Goal: Transaction & Acquisition: Purchase product/service

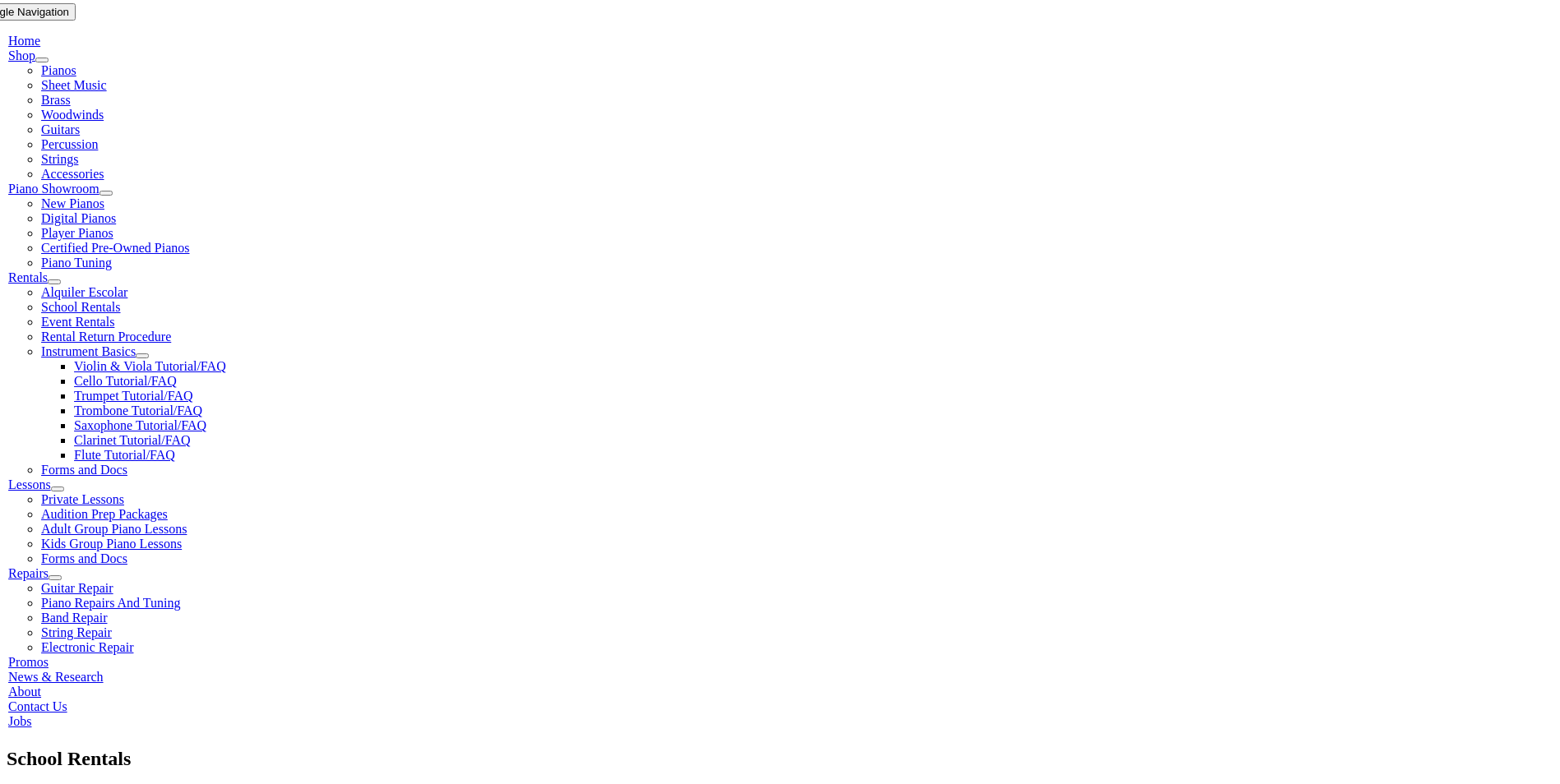
scroll to position [329, 0]
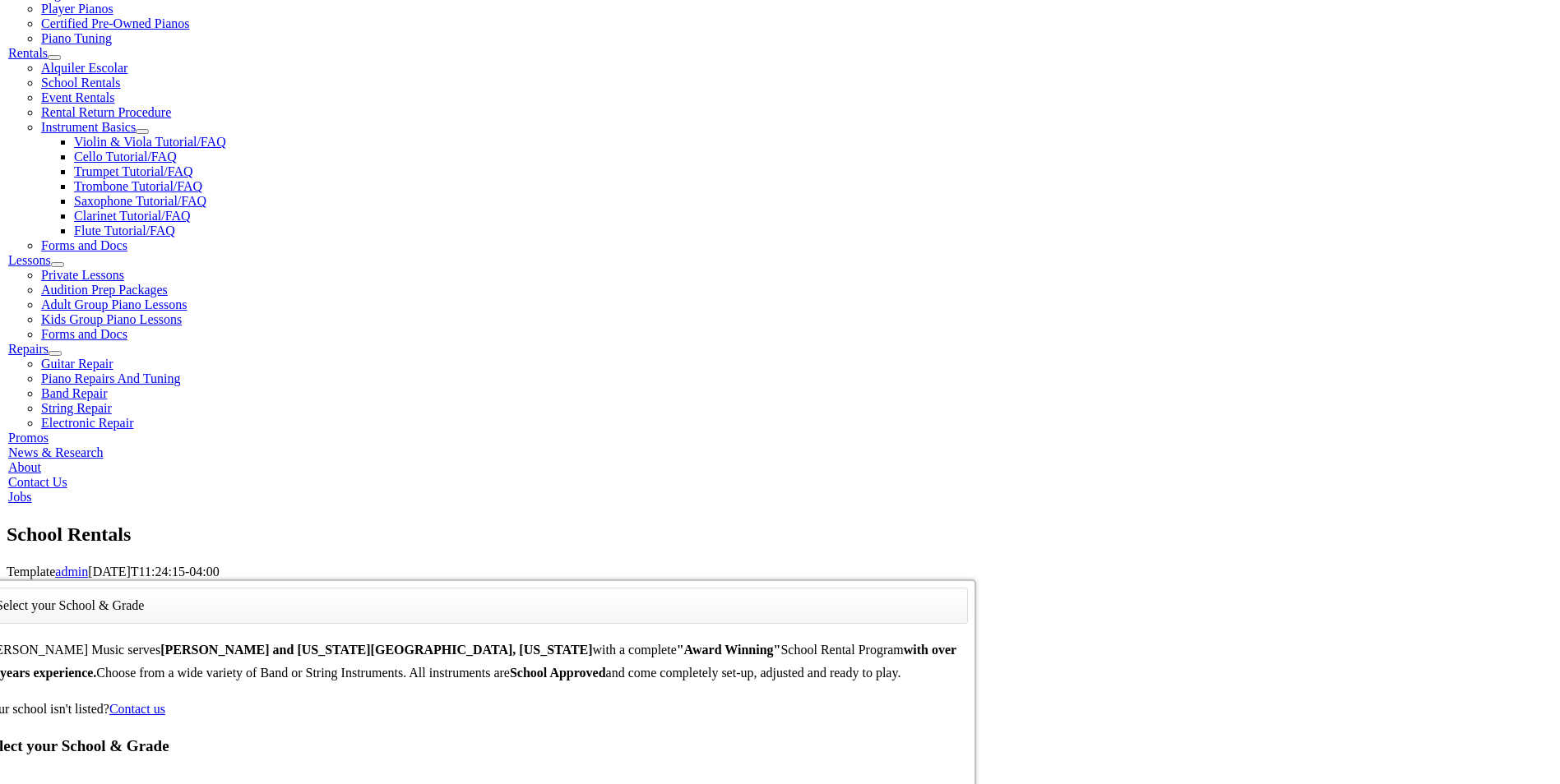
scroll to position [2637, 0]
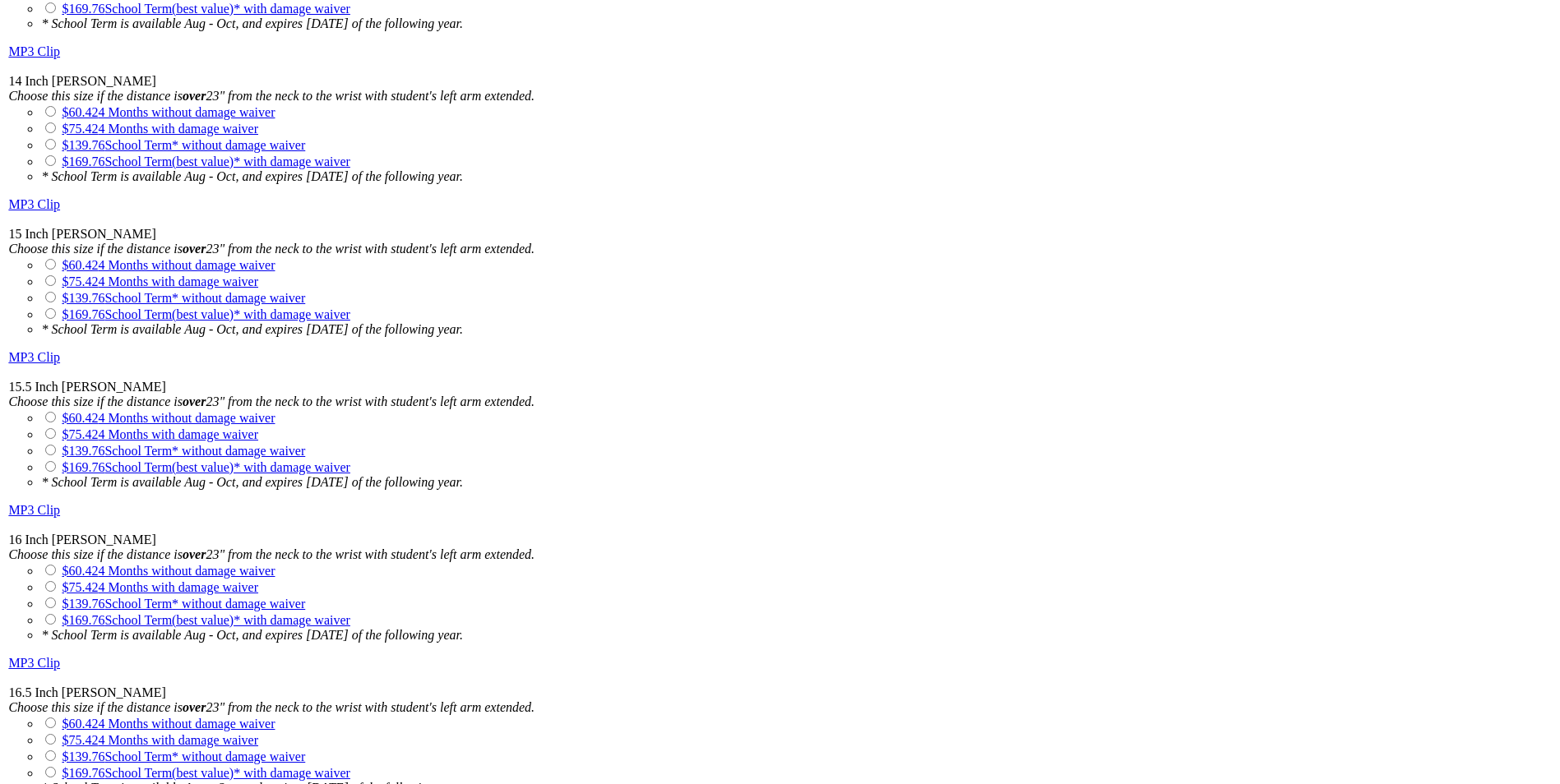
scroll to position [2549, 0]
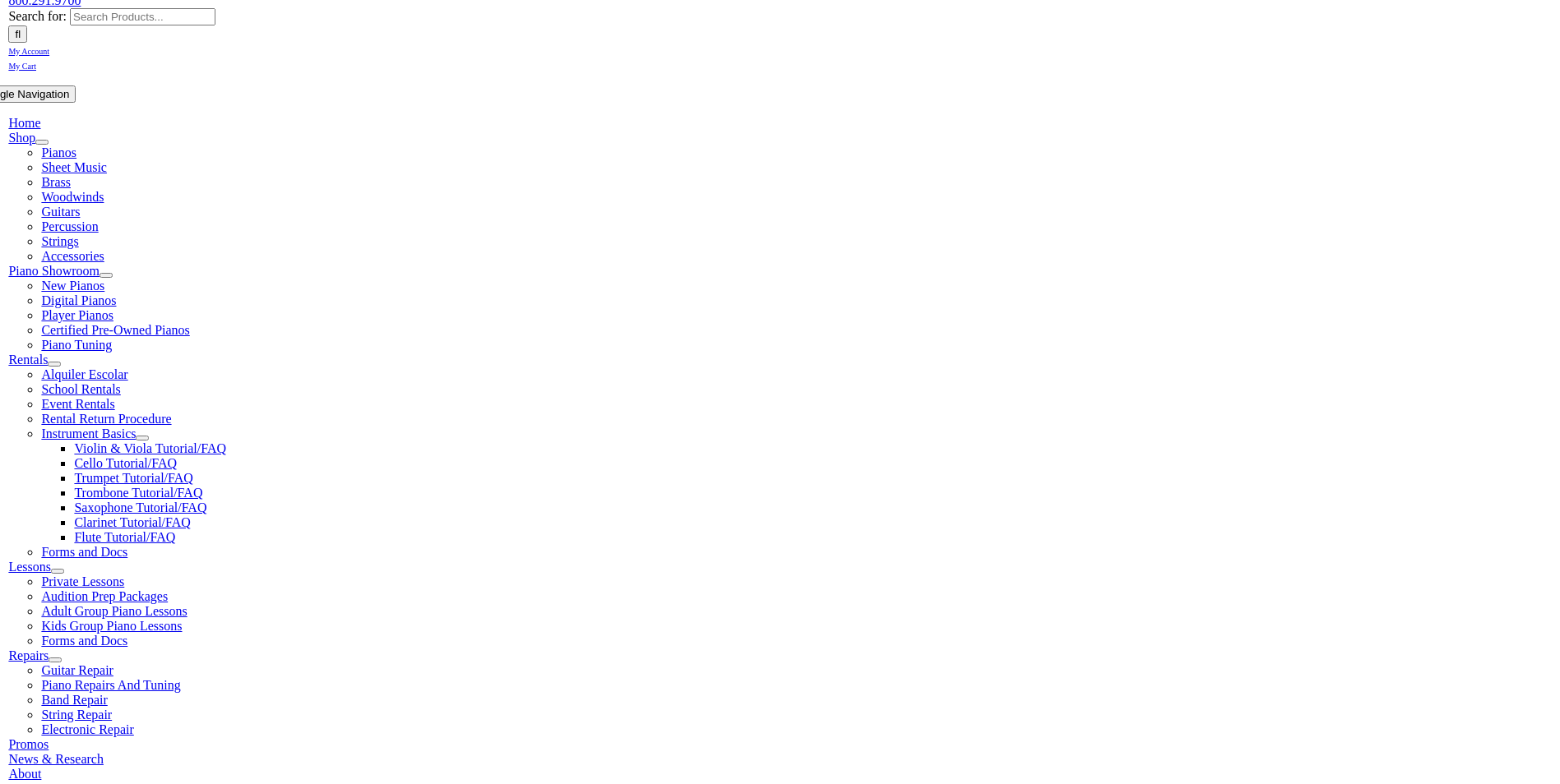
scroll to position [329, 0]
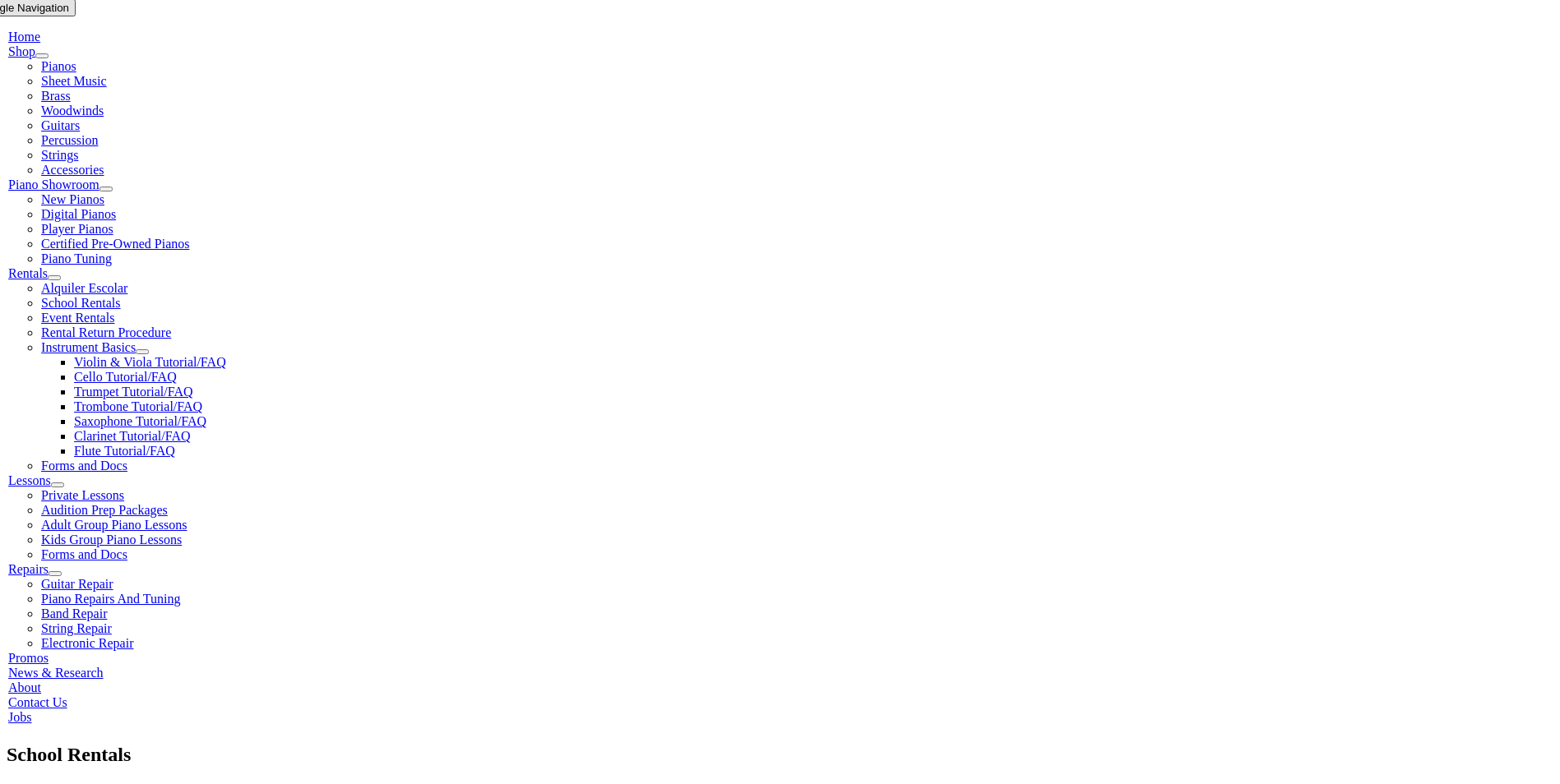
checkbox input"] "true"
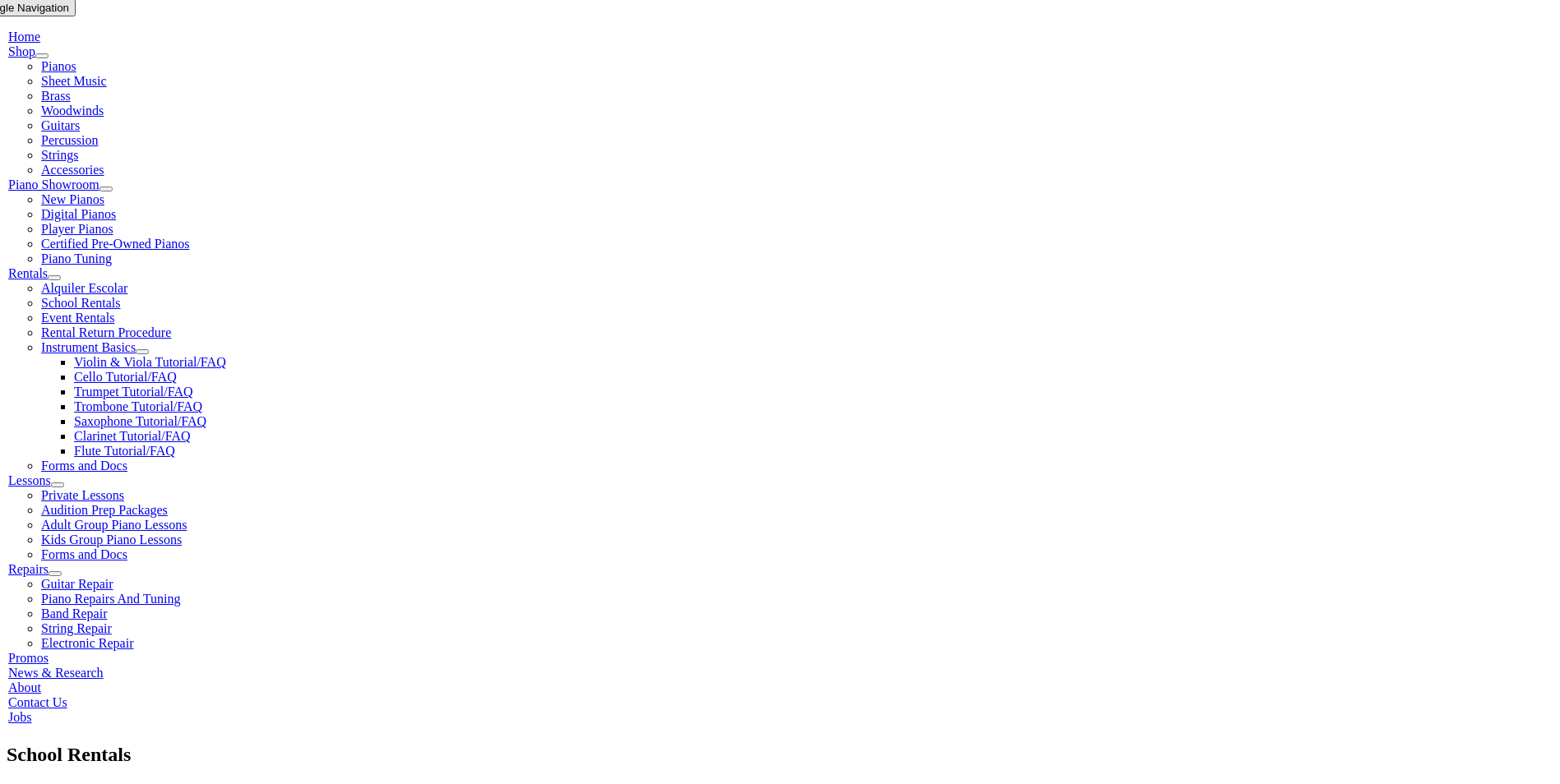
checkbox input"] "true"
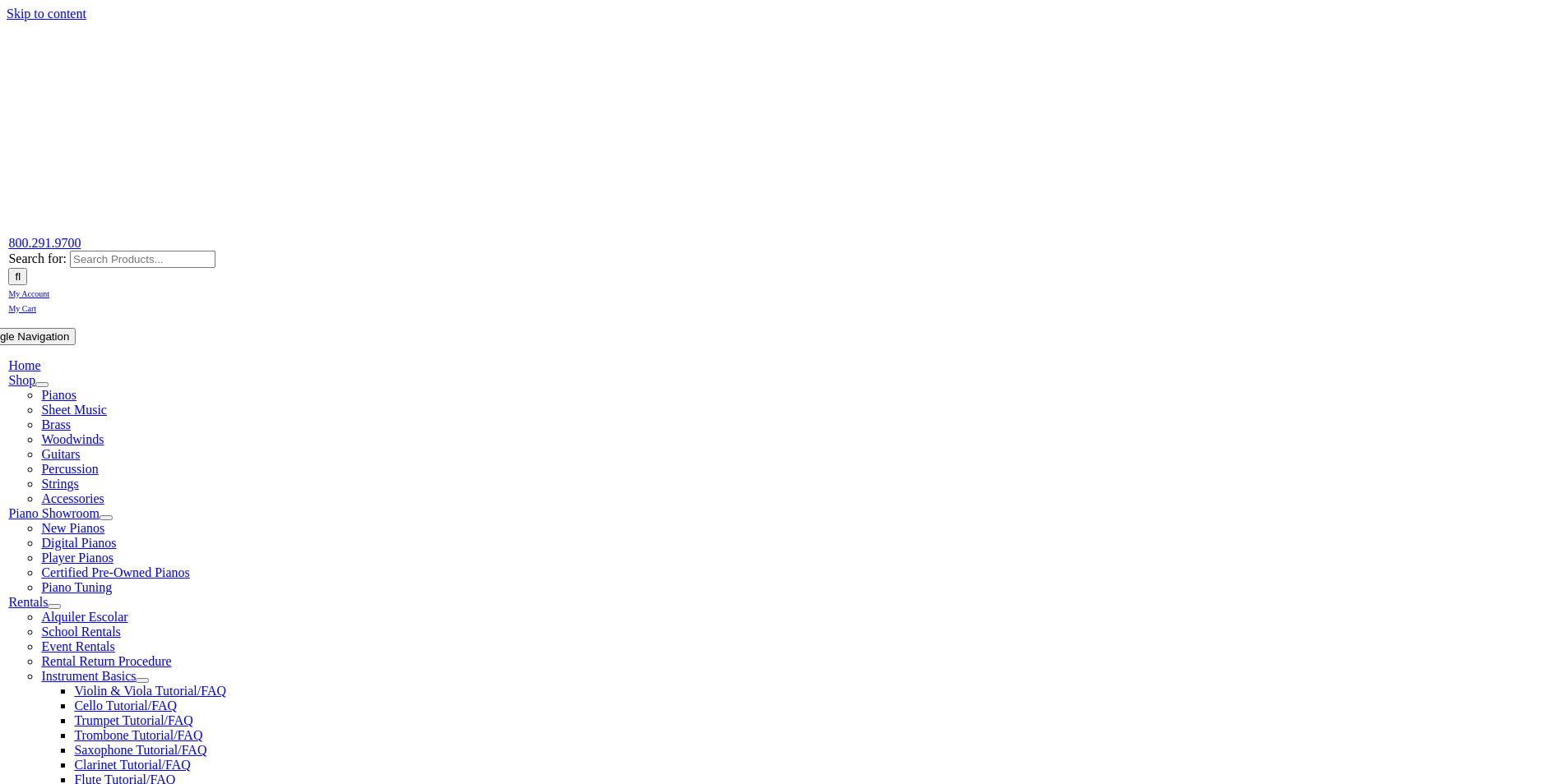
type input "1"
type input "Francis"
type input "Rico"
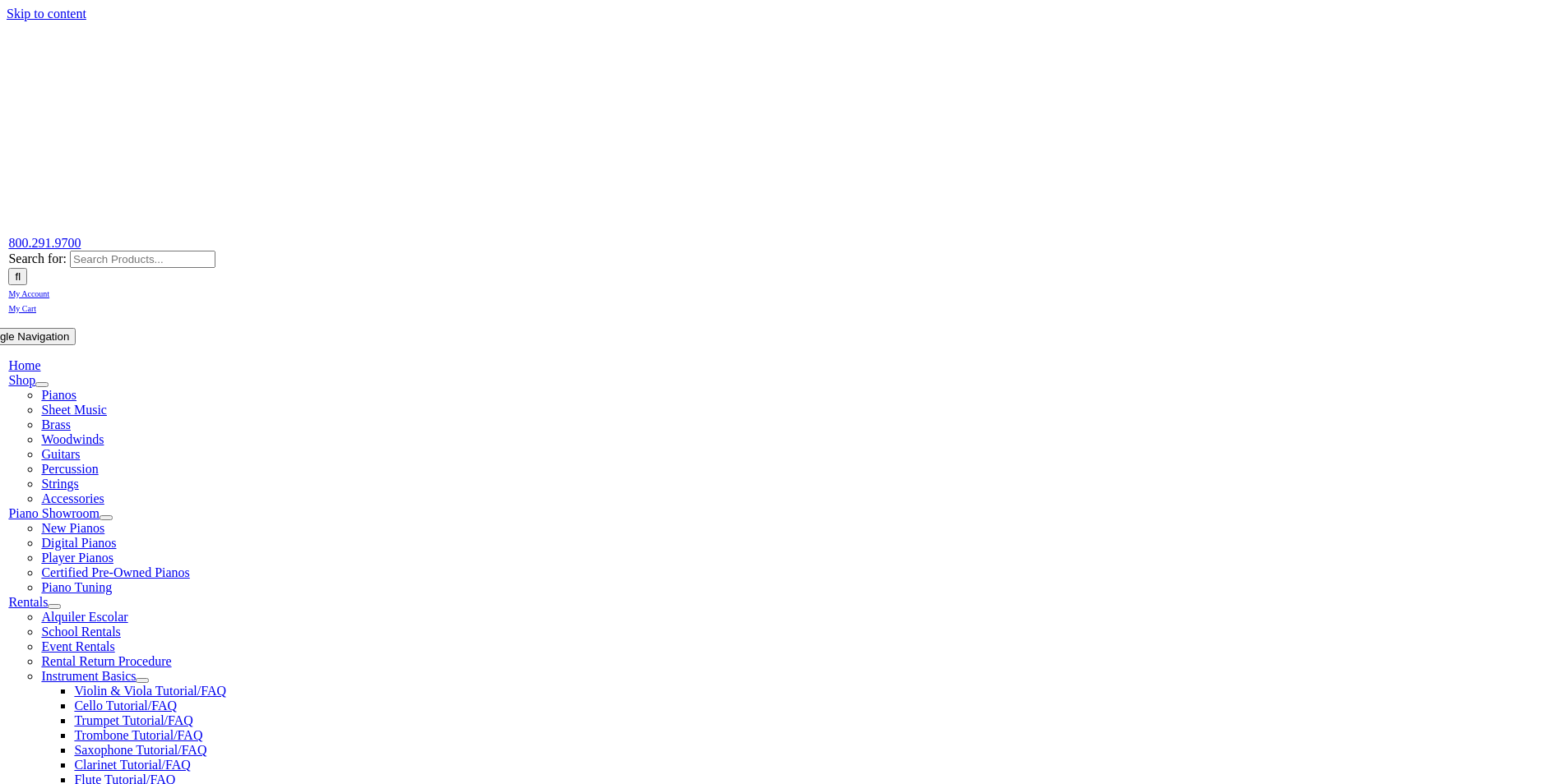
type input "6073461468"
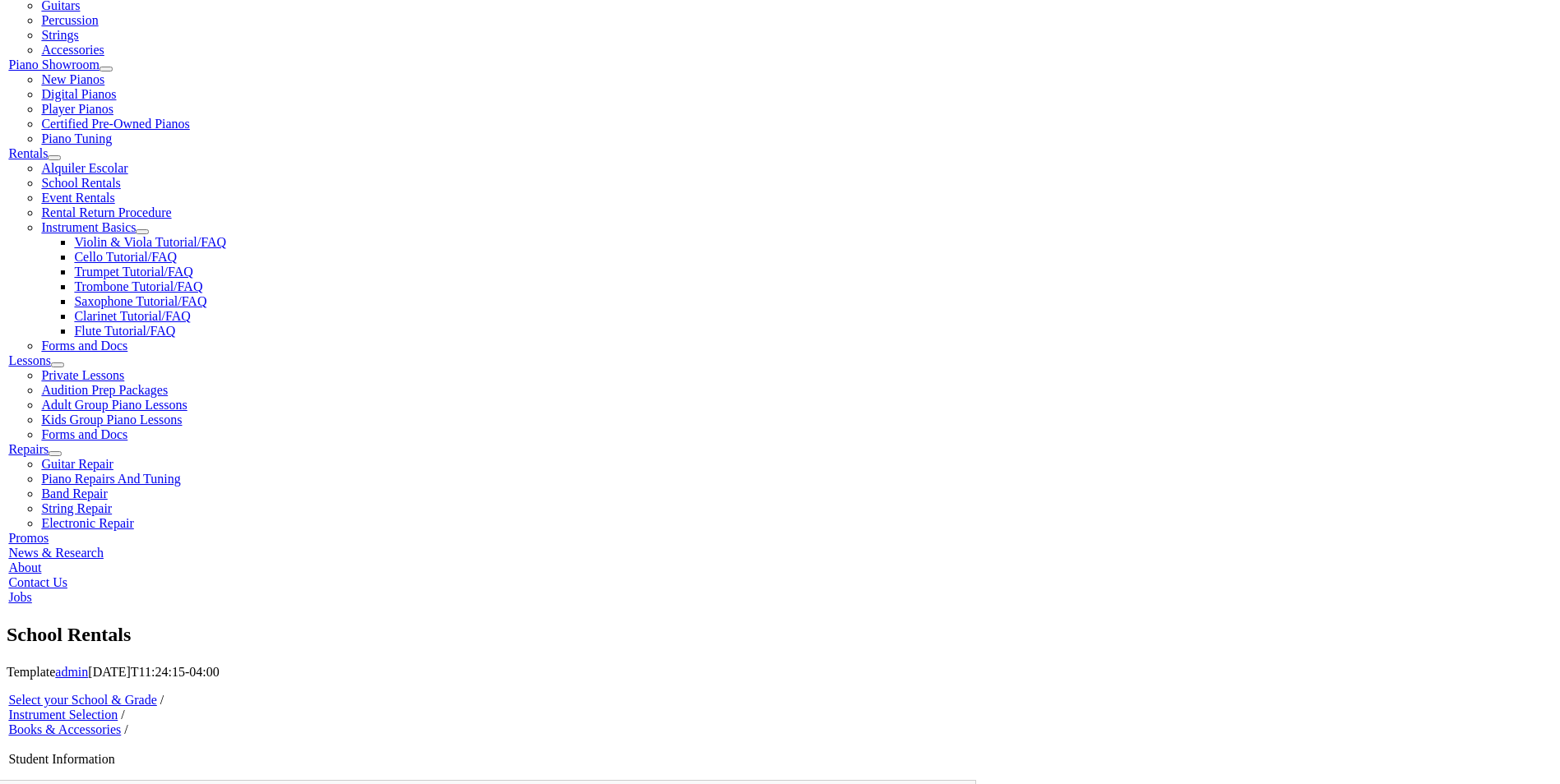
scroll to position [411, 0]
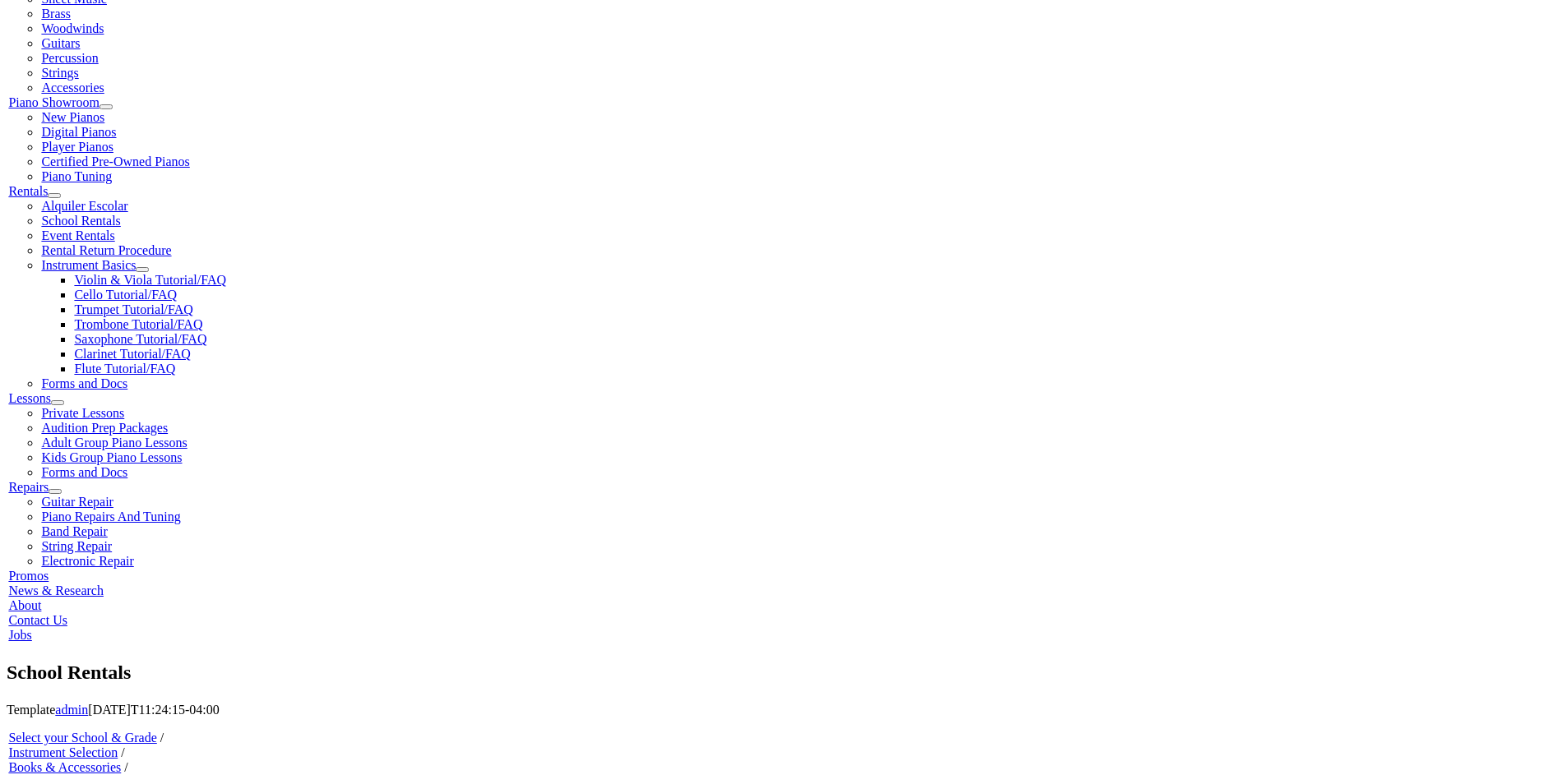
type input "PQ"
type input "34337703"
type input "05/25/1976"
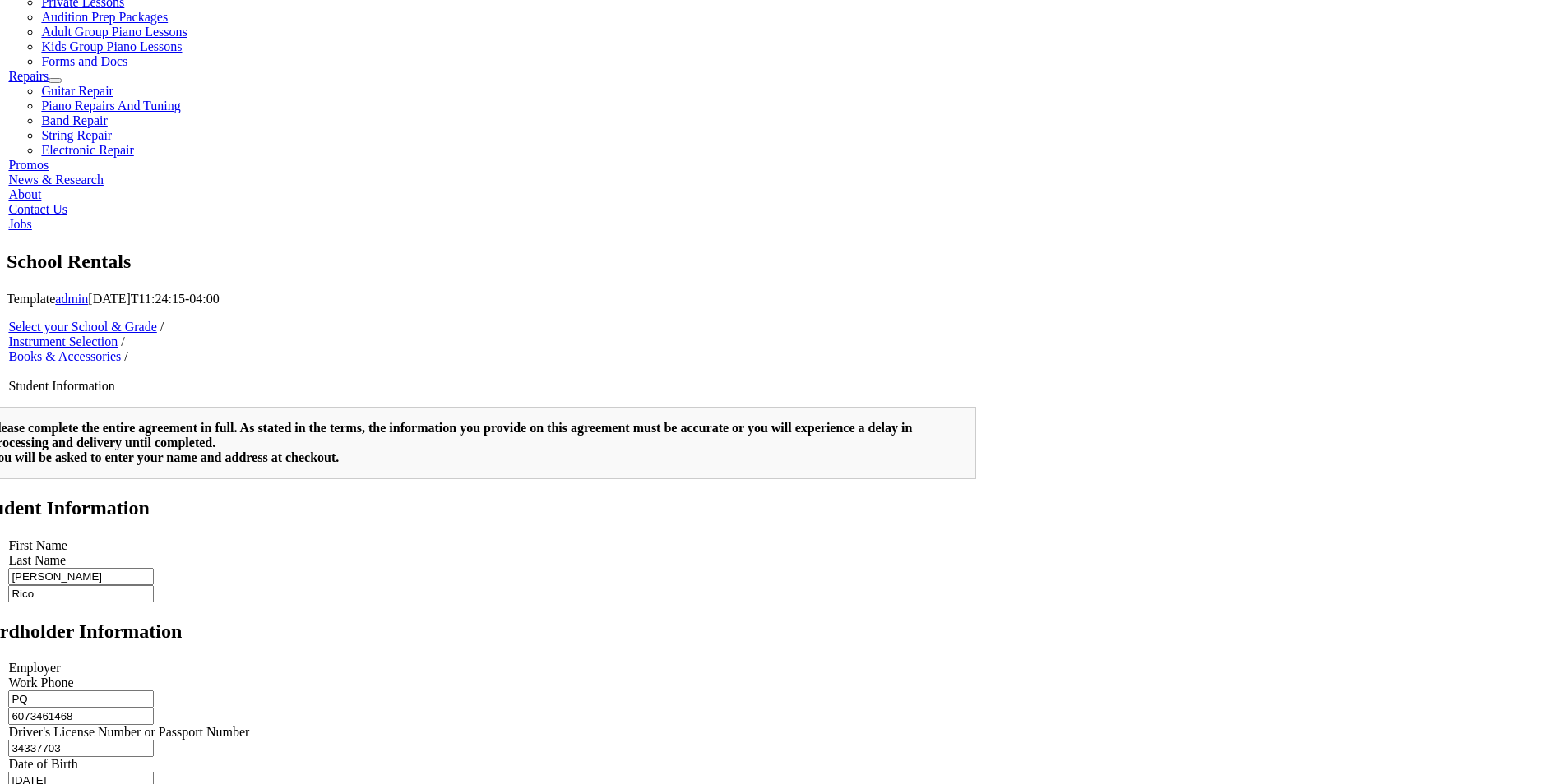
scroll to position [430, 0]
type input "2"
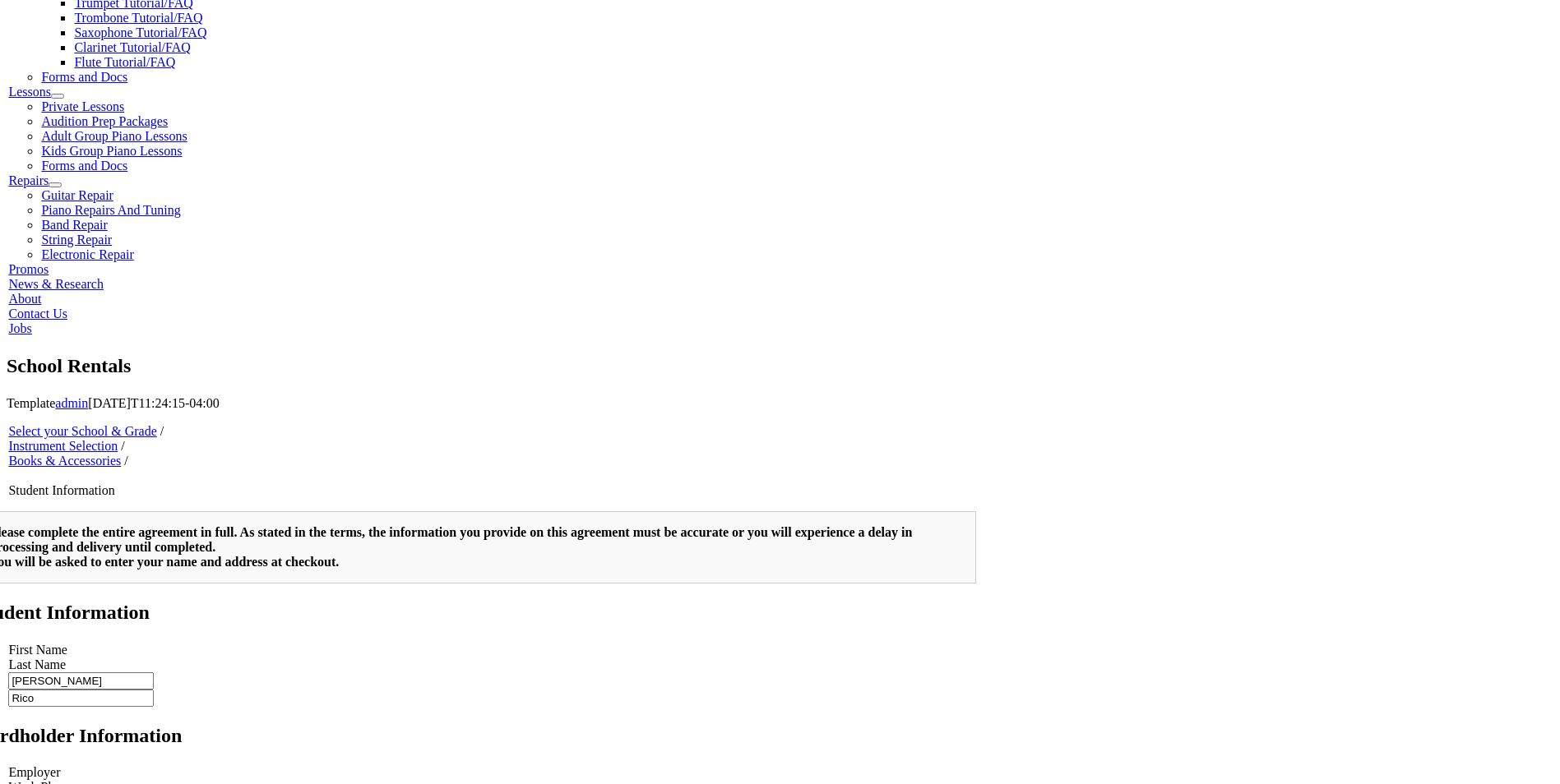
scroll to position [740, 0]
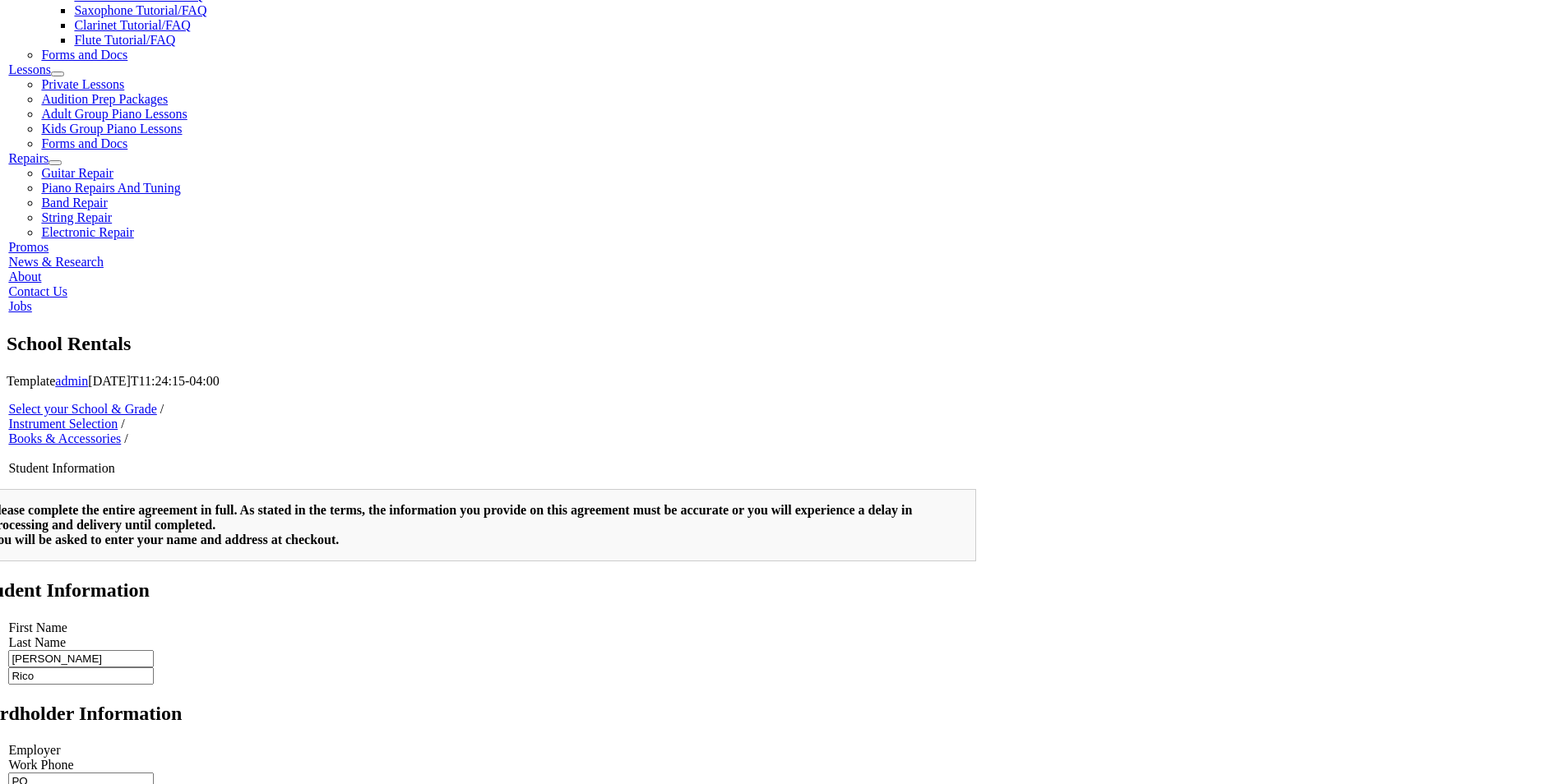
type input "German Rico"
type input "4084860808"
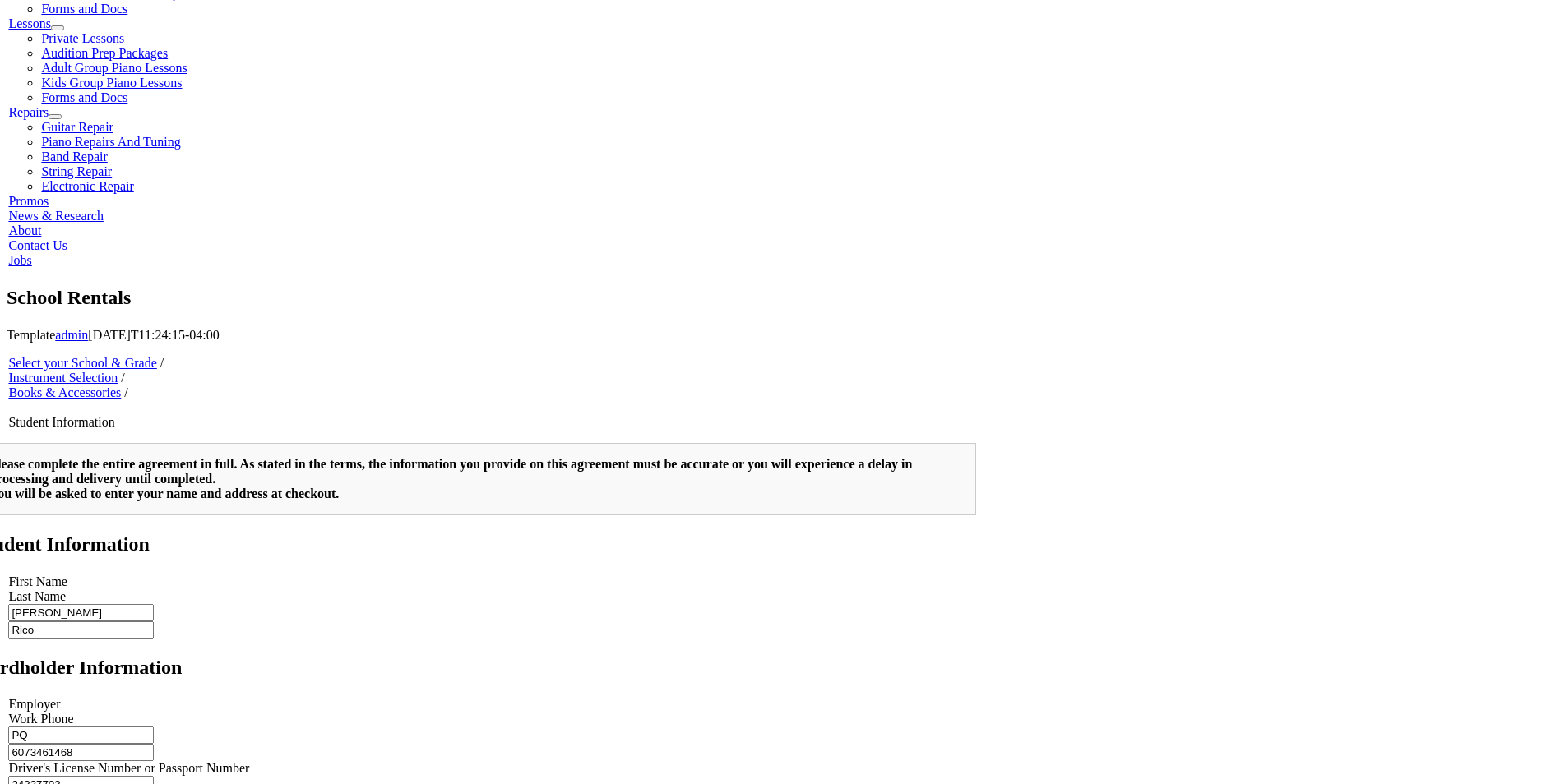
scroll to position [822, 0]
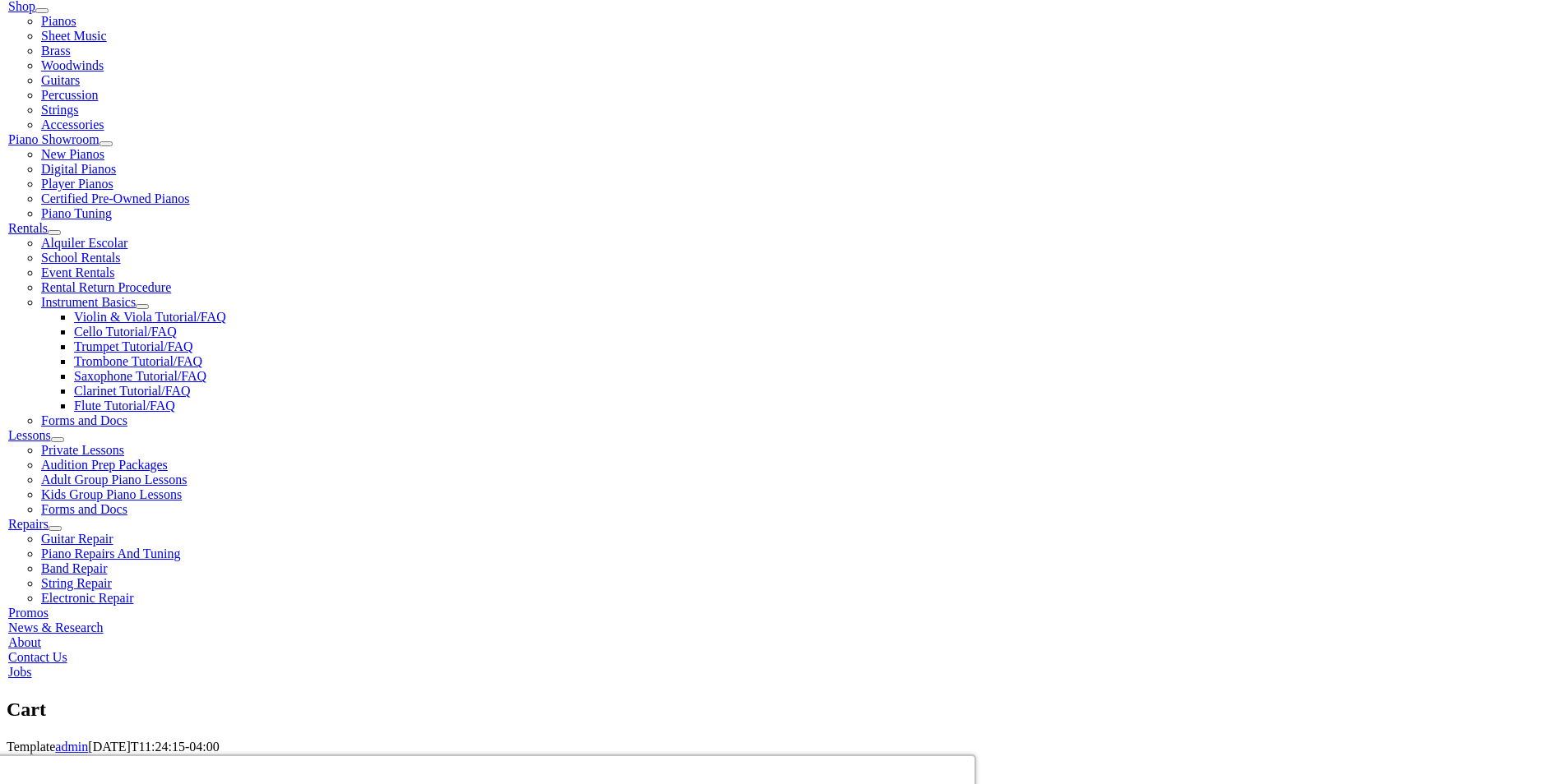
scroll to position [411, 0]
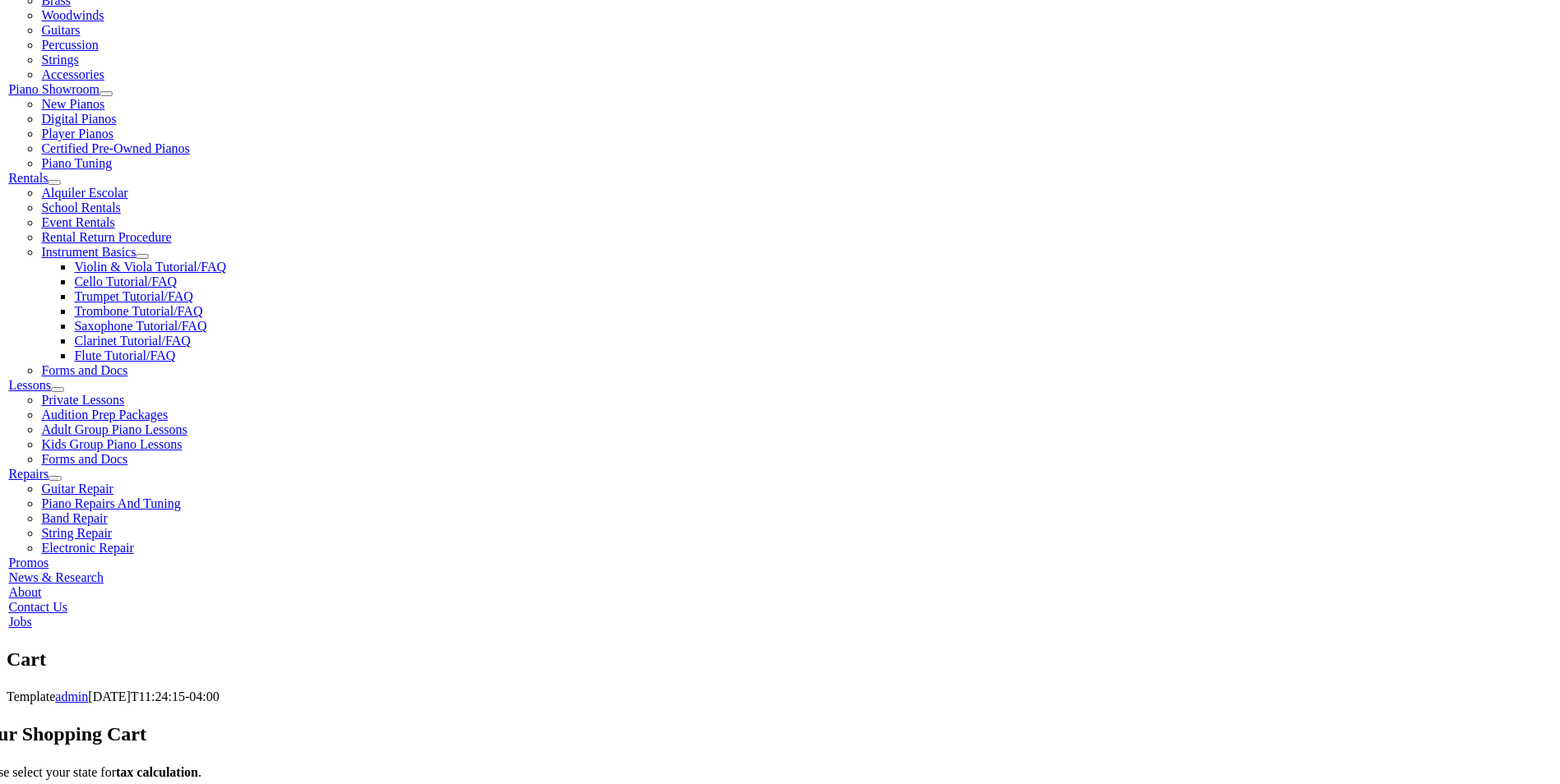
scroll to position [493, 0]
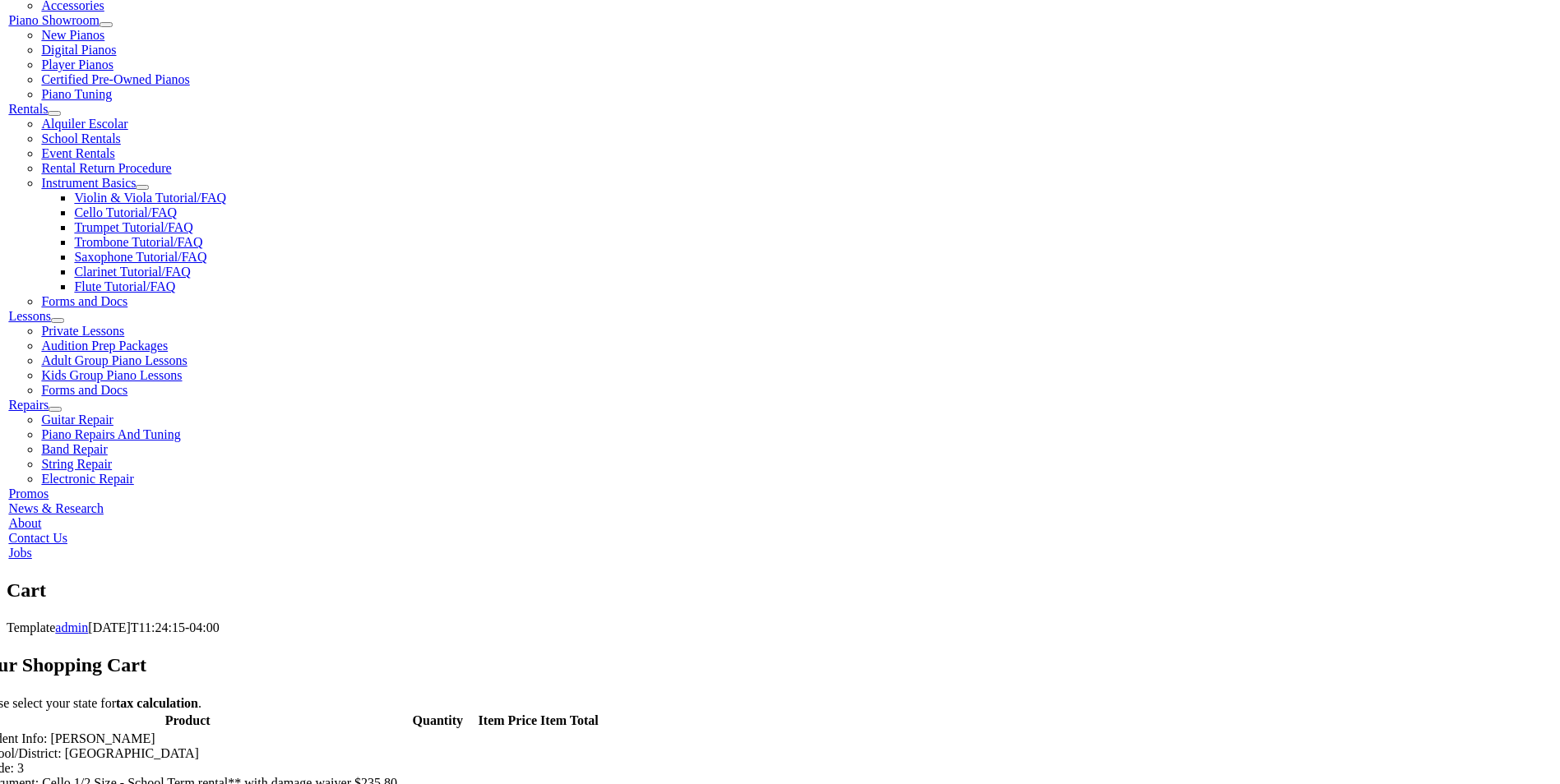
select select "PA"
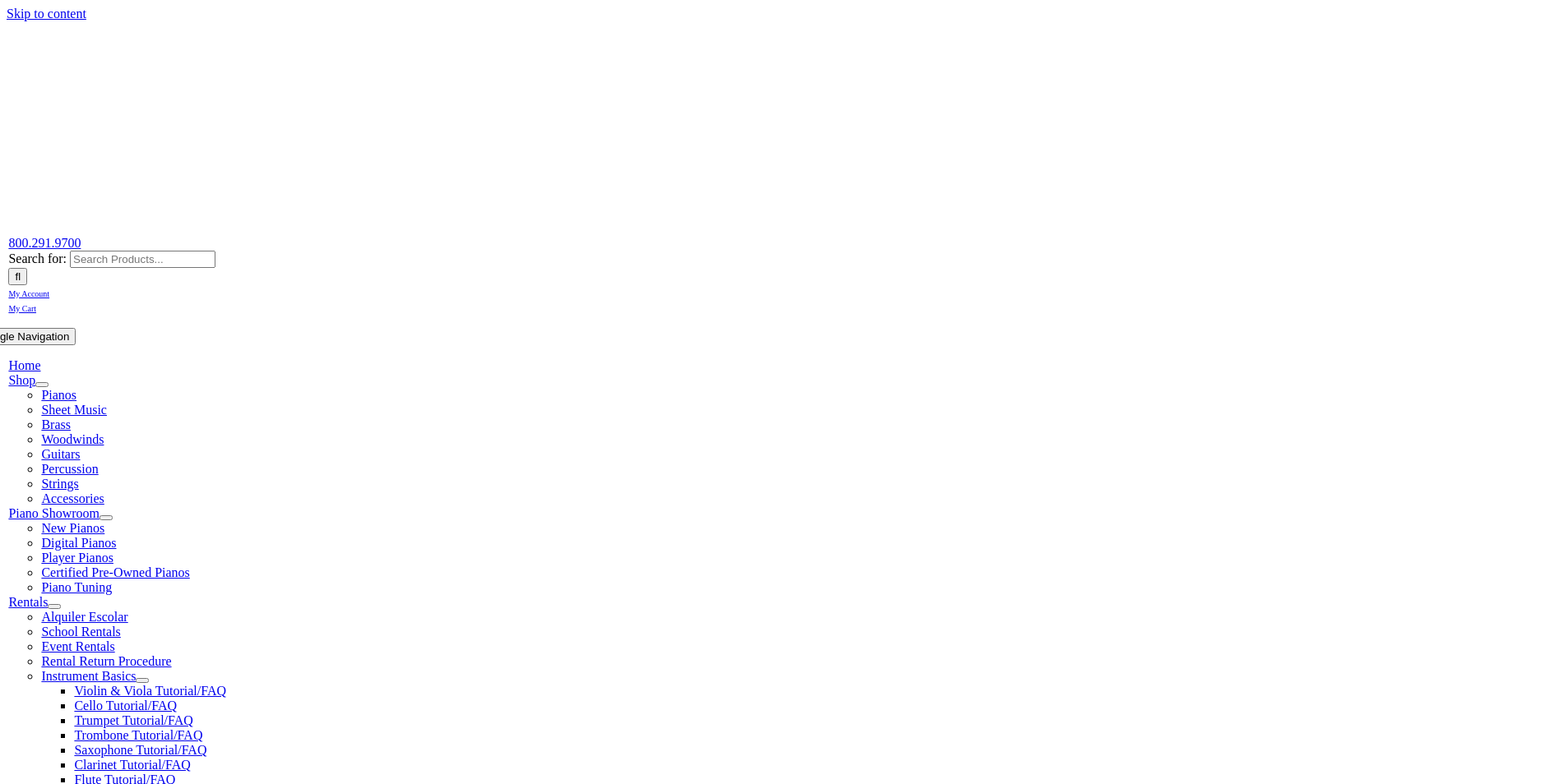
select select "PA"
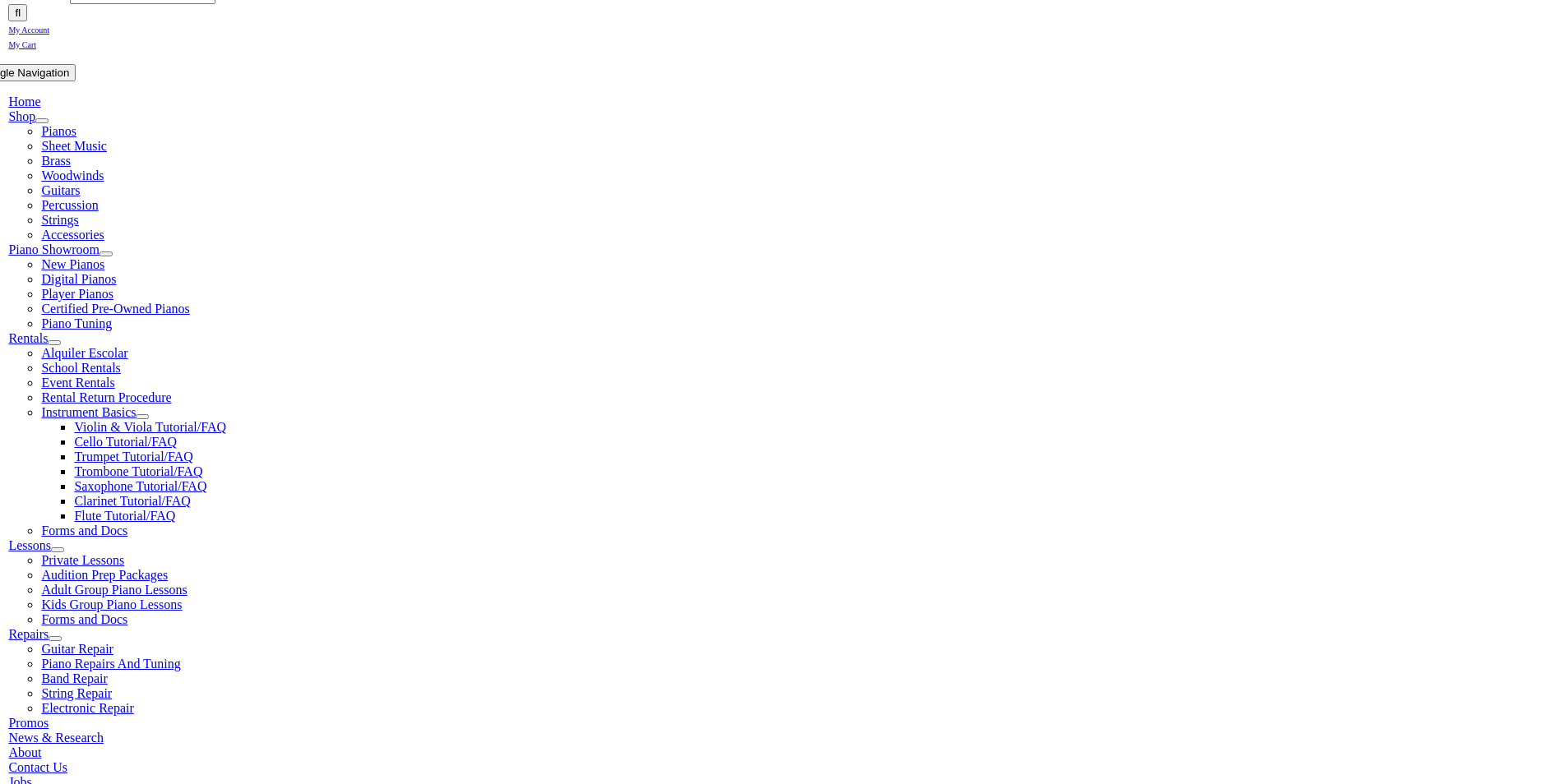
scroll to position [493, 0]
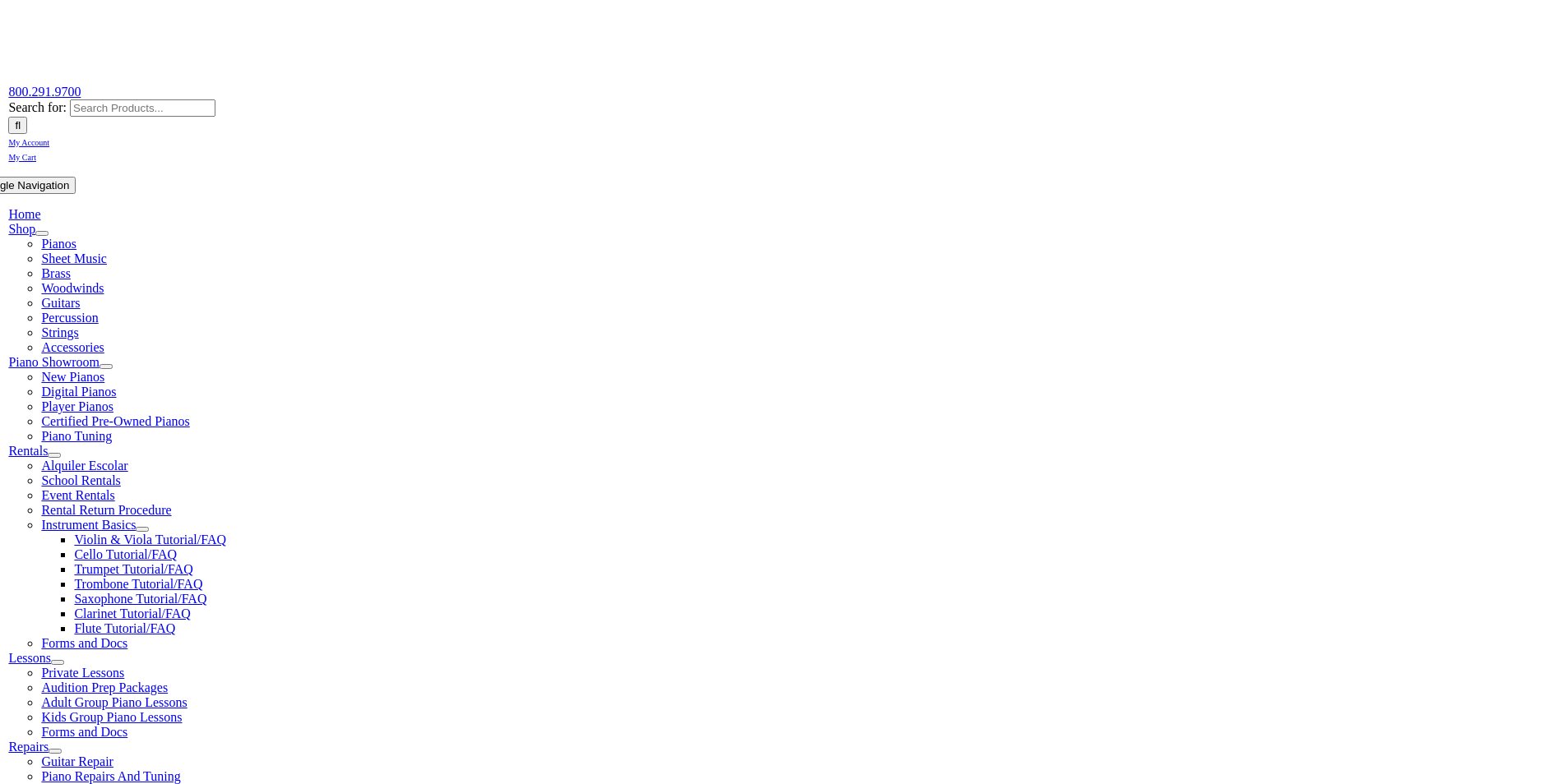
scroll to position [164, 0]
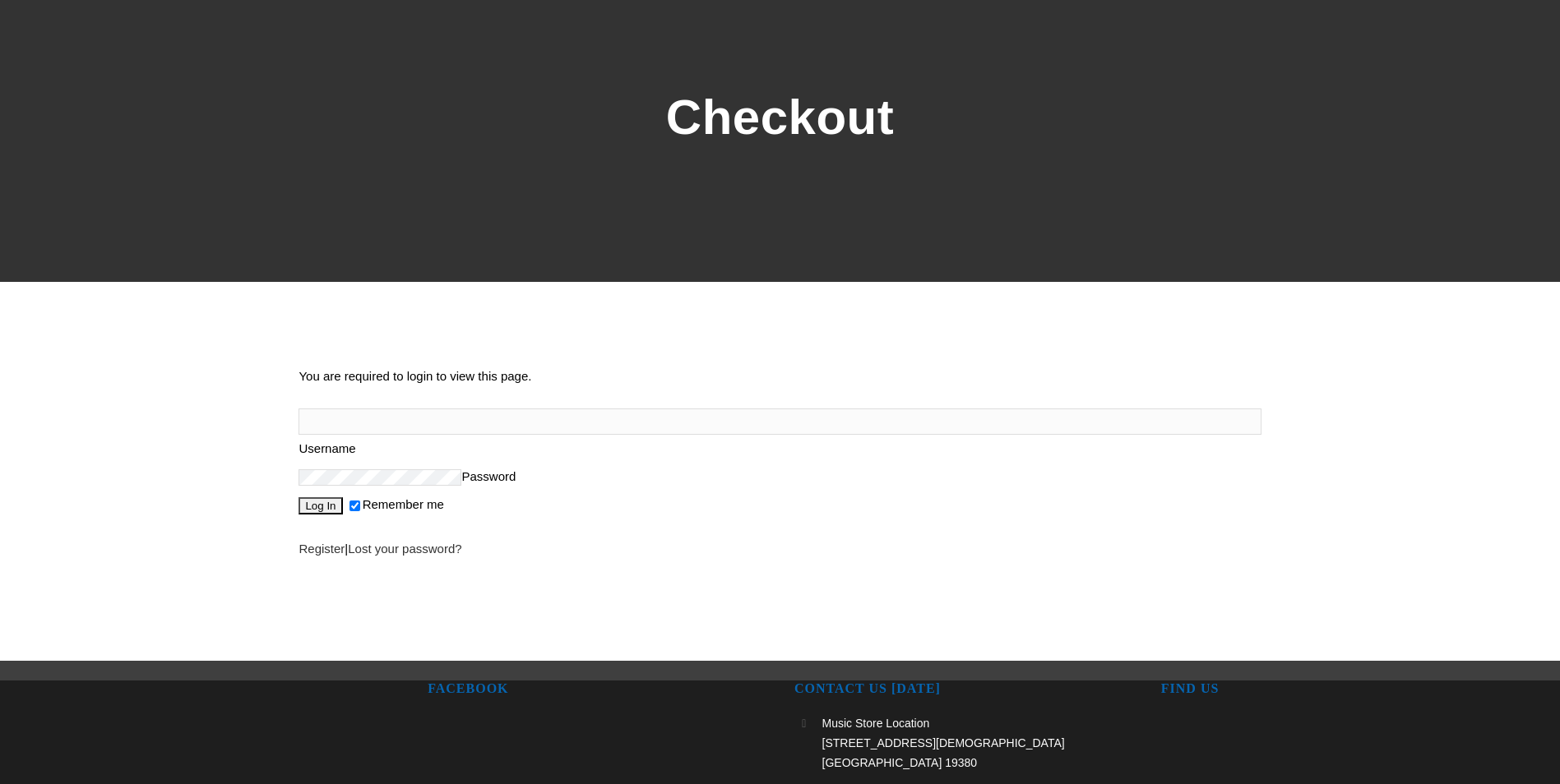
click at [367, 408] on input "Username" at bounding box center [780, 421] width 962 height 26
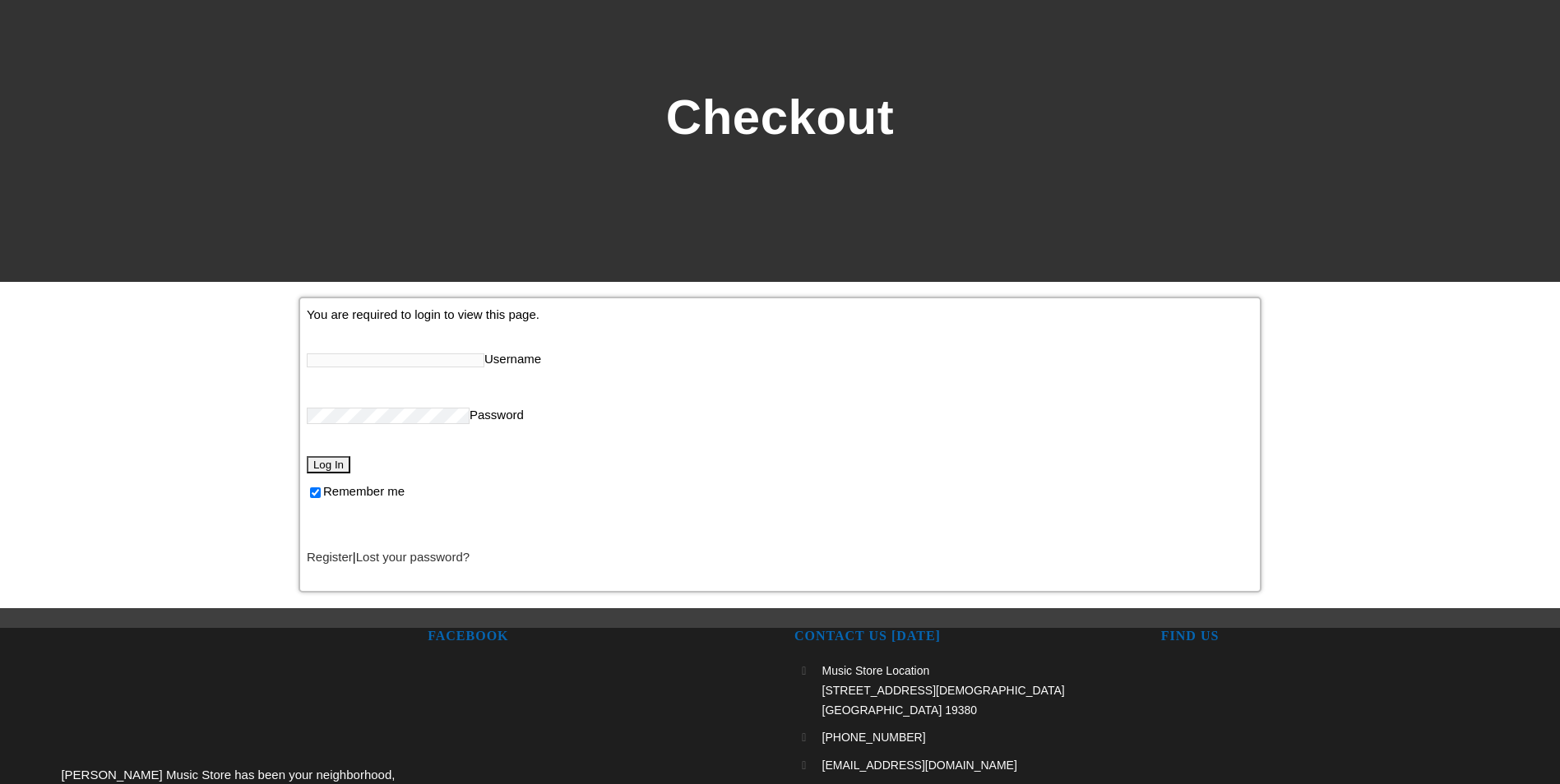
click at [327, 559] on link "Register" at bounding box center [330, 557] width 46 height 14
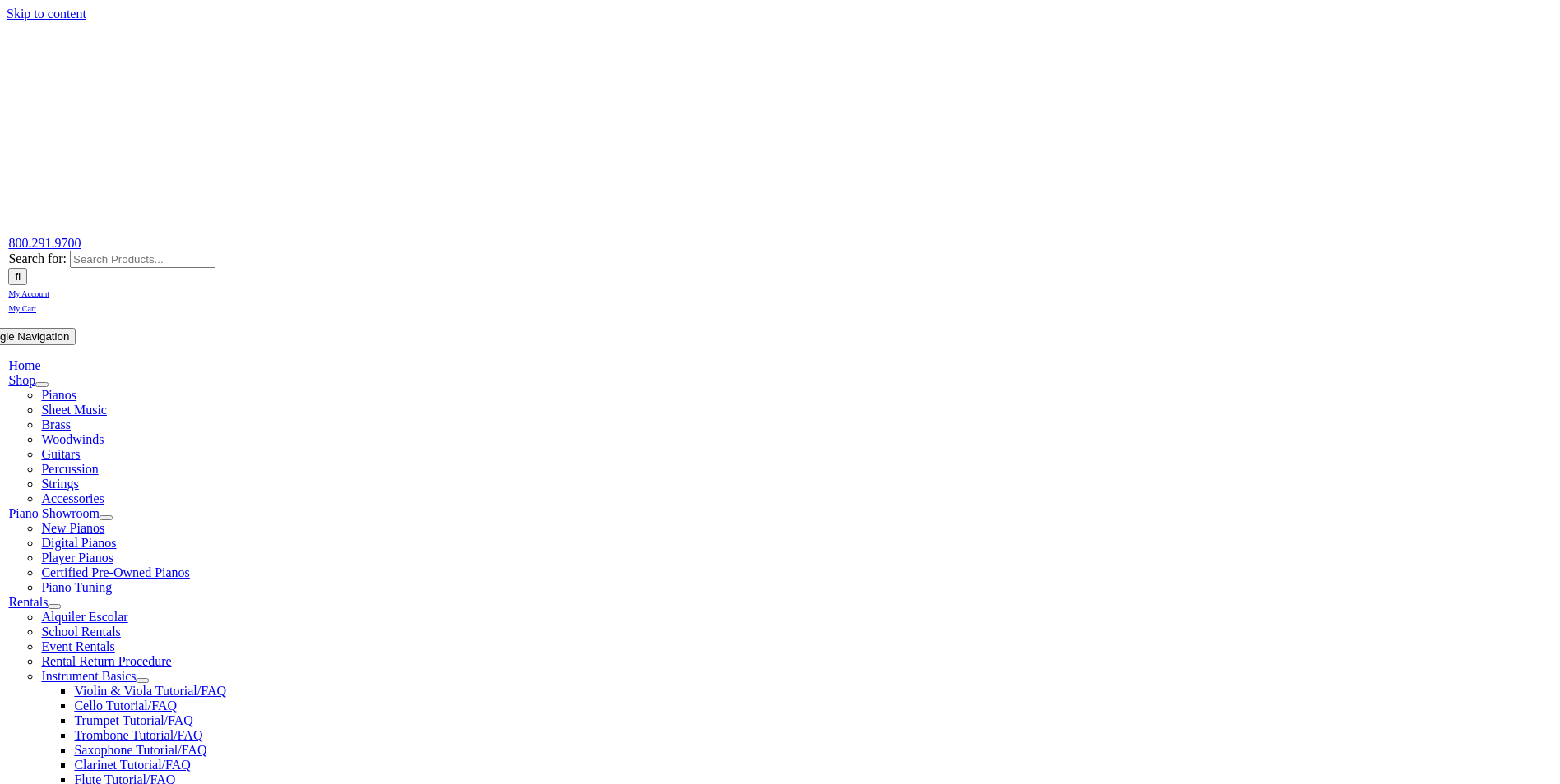
select select "PA"
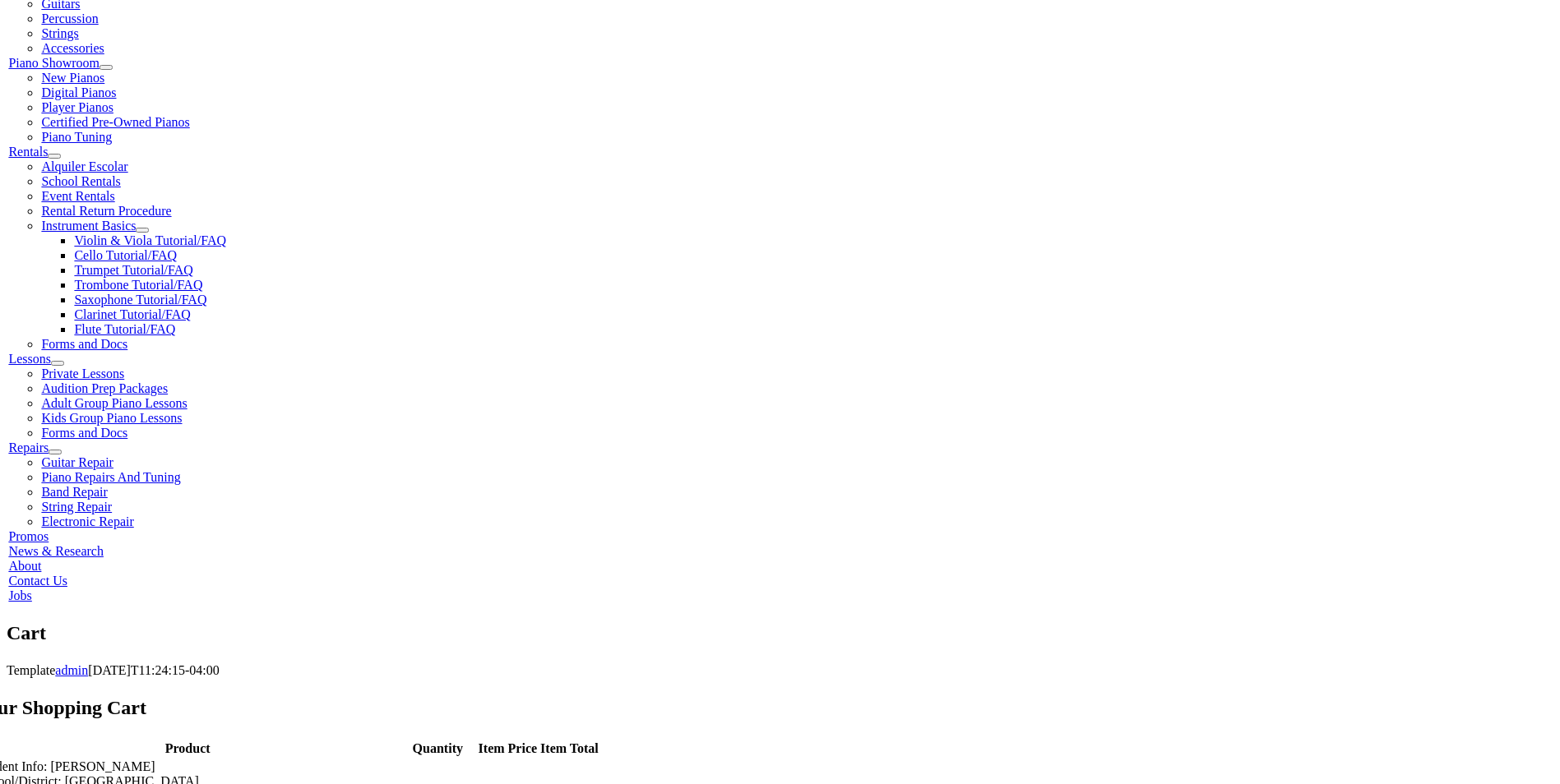
scroll to position [493, 0]
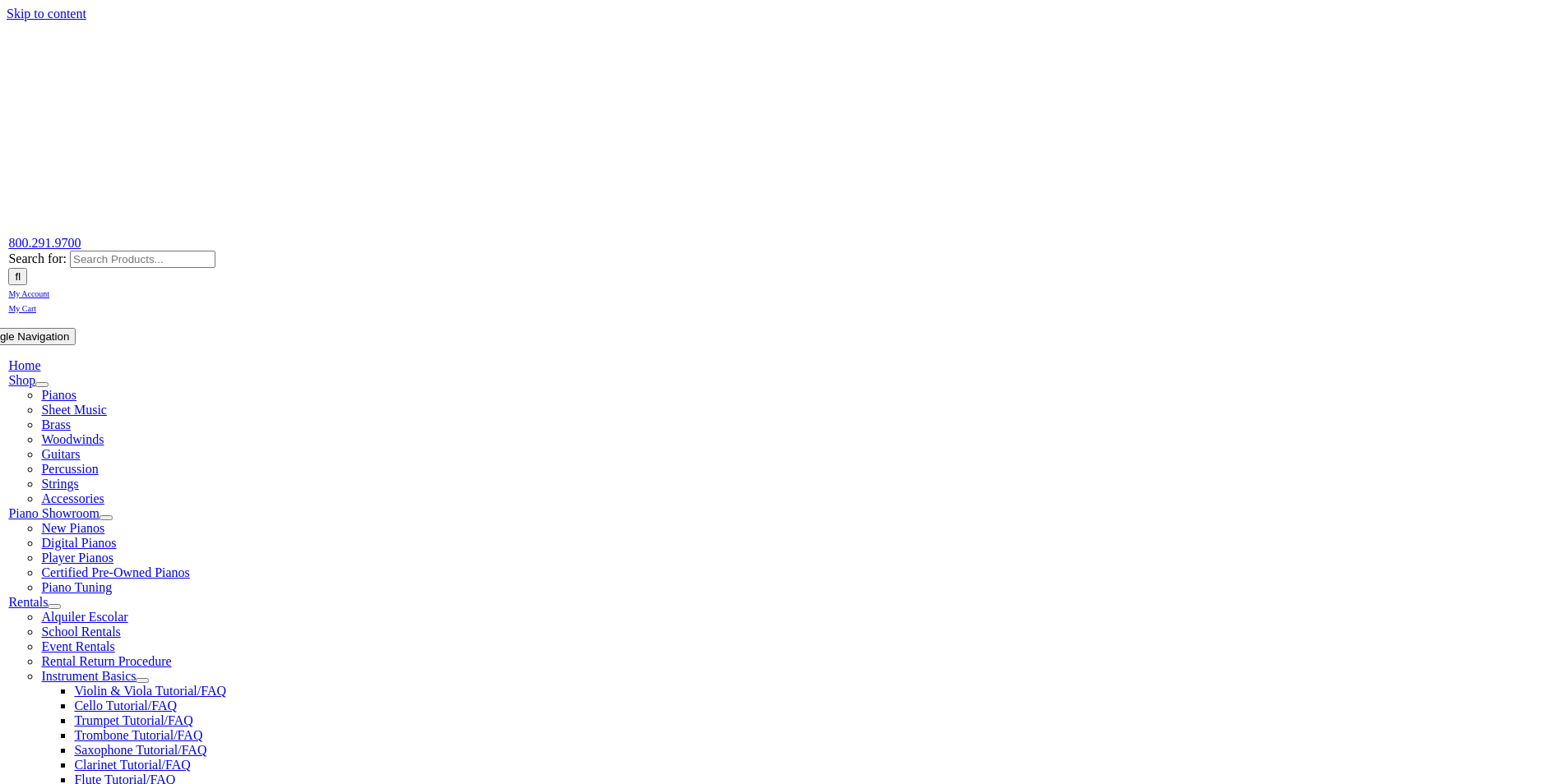
select select
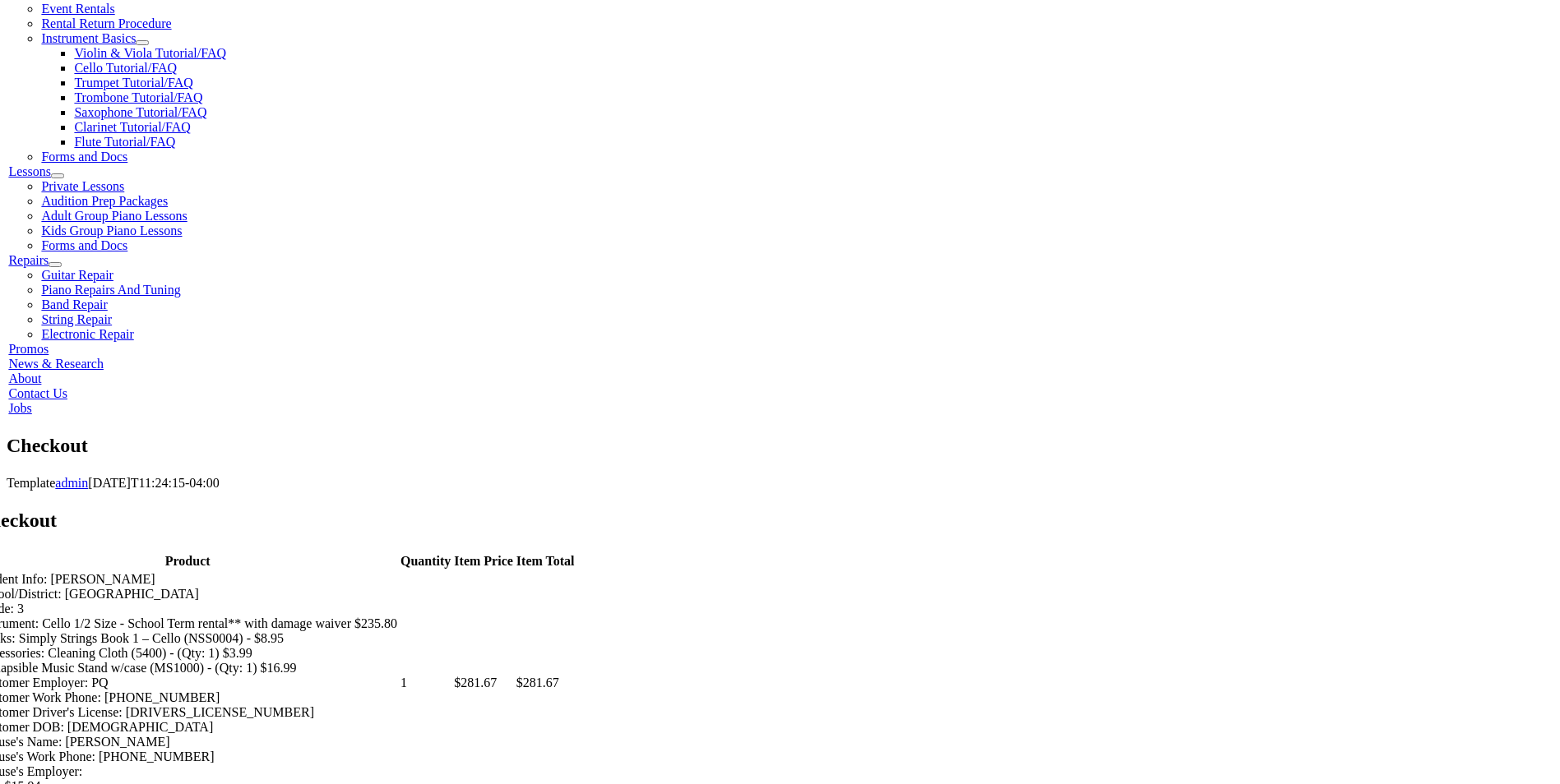
scroll to position [658, 0]
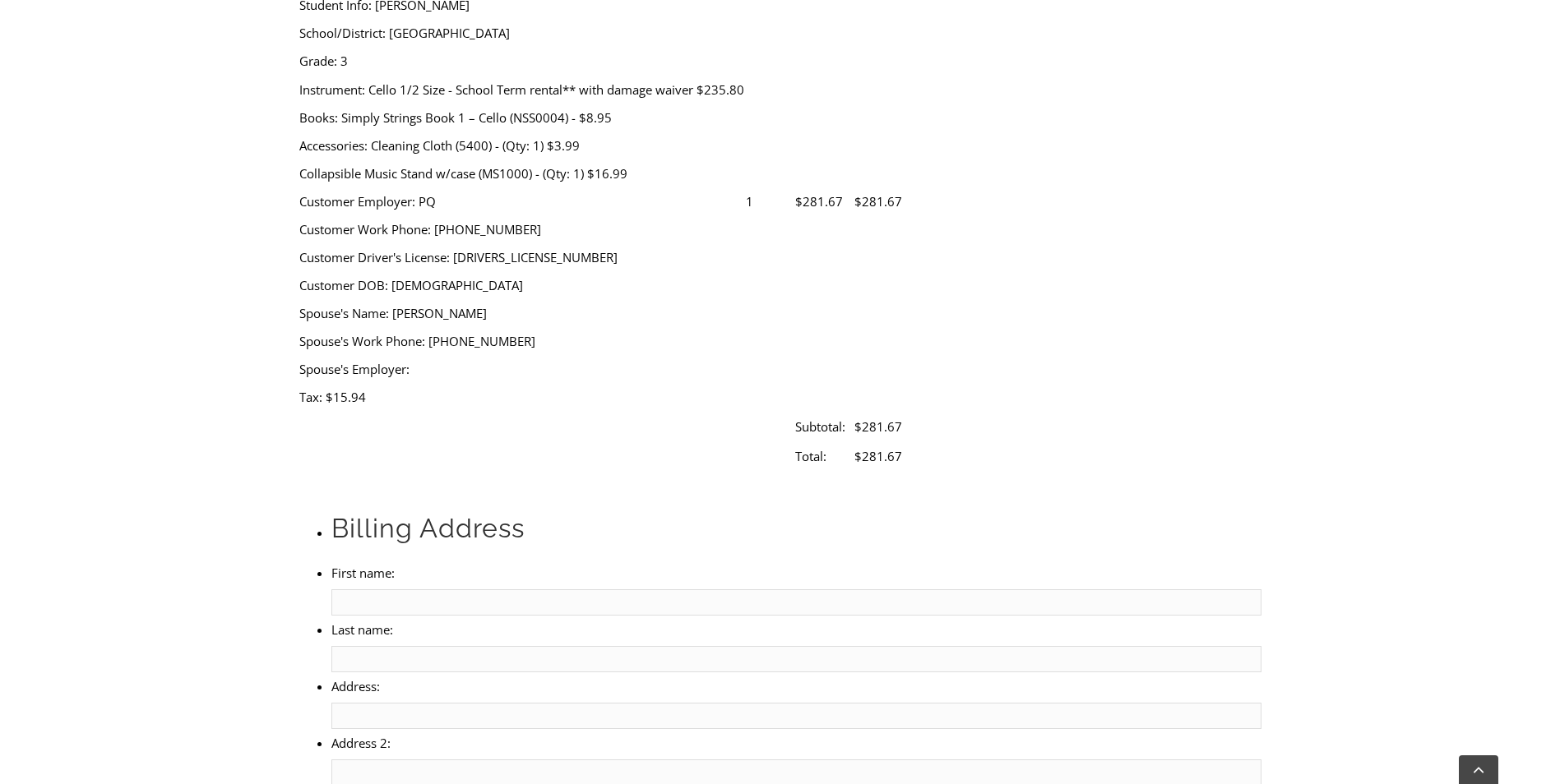
click at [459, 590] on input "First name:" at bounding box center [796, 602] width 929 height 26
type input "[PERSON_NAME]"
type input "Knight"
type input "[STREET_ADDRESS][PERSON_NAME]"
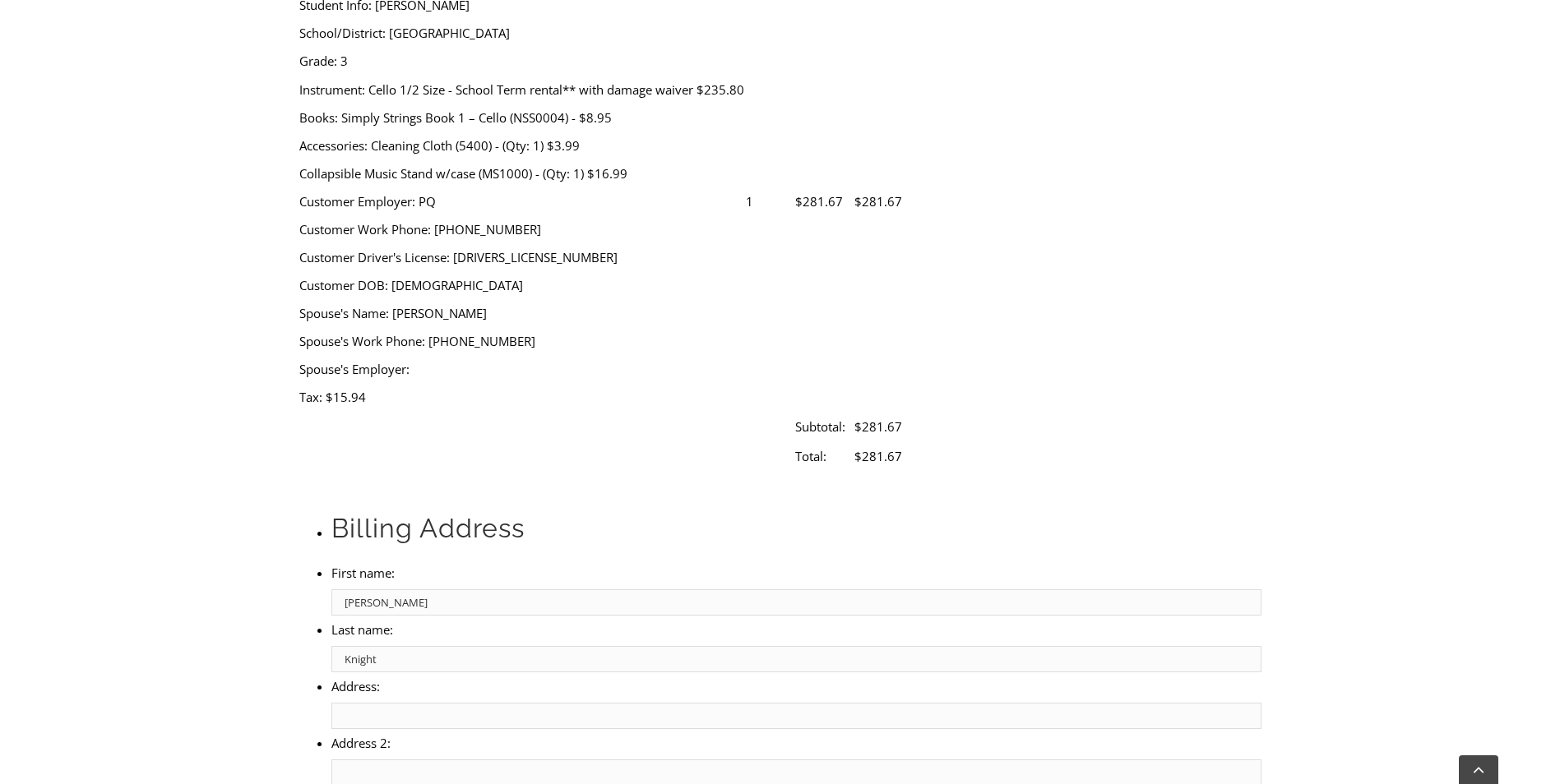
type input "Select"
select select "PA"
type input "19355"
type input "6073461468"
type input "[PERSON_NAME][EMAIL_ADDRESS][DOMAIN_NAME]"
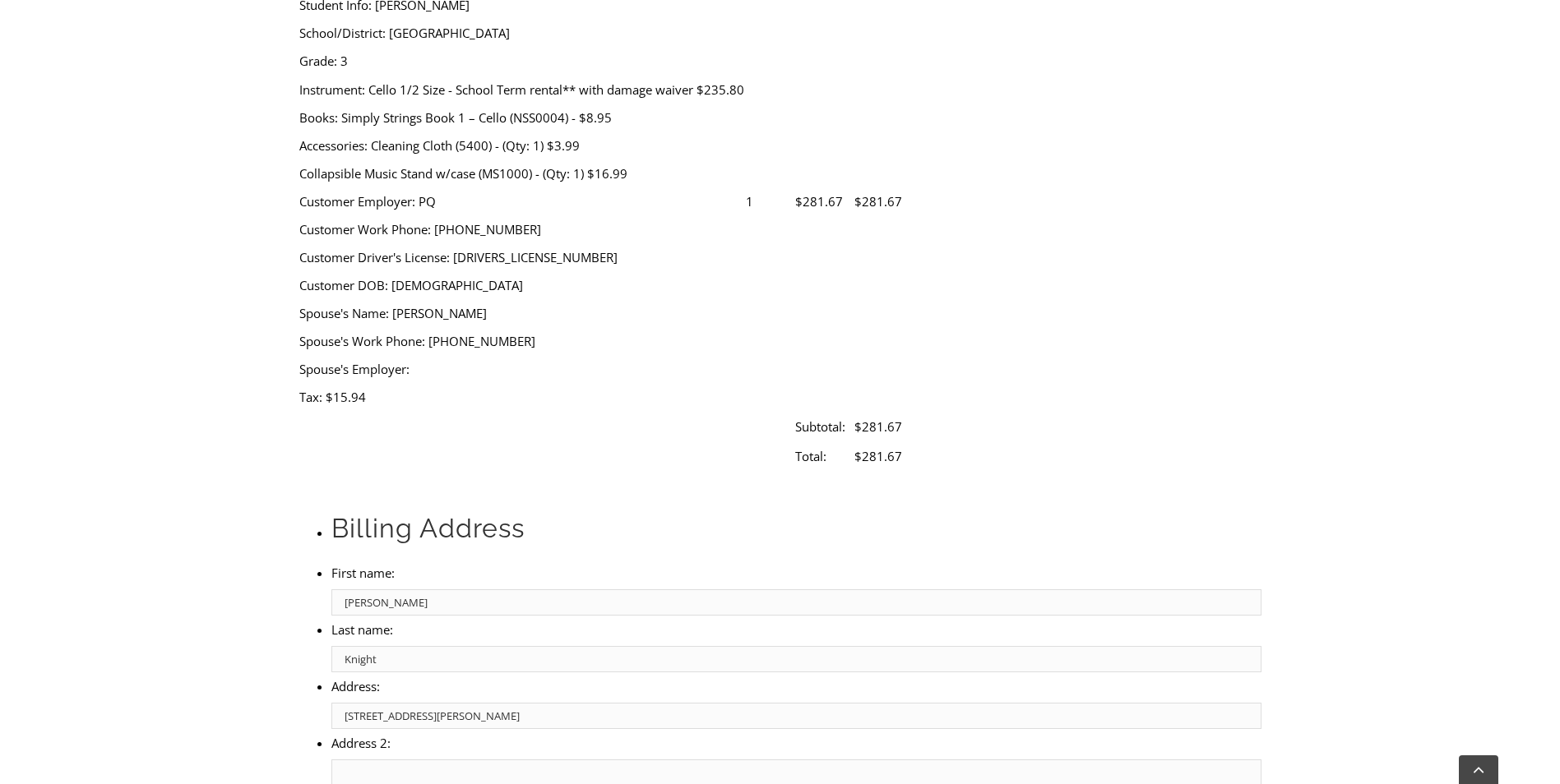
scroll to position [0, 58]
drag, startPoint x: 501, startPoint y: 387, endPoint x: 545, endPoint y: 392, distance: 44.3
click at [545, 673] on li "Address: [STREET_ADDRESS][PERSON_NAME]" at bounding box center [796, 700] width 929 height 57
type input "[STREET_ADDRESS][PERSON_NAME]"
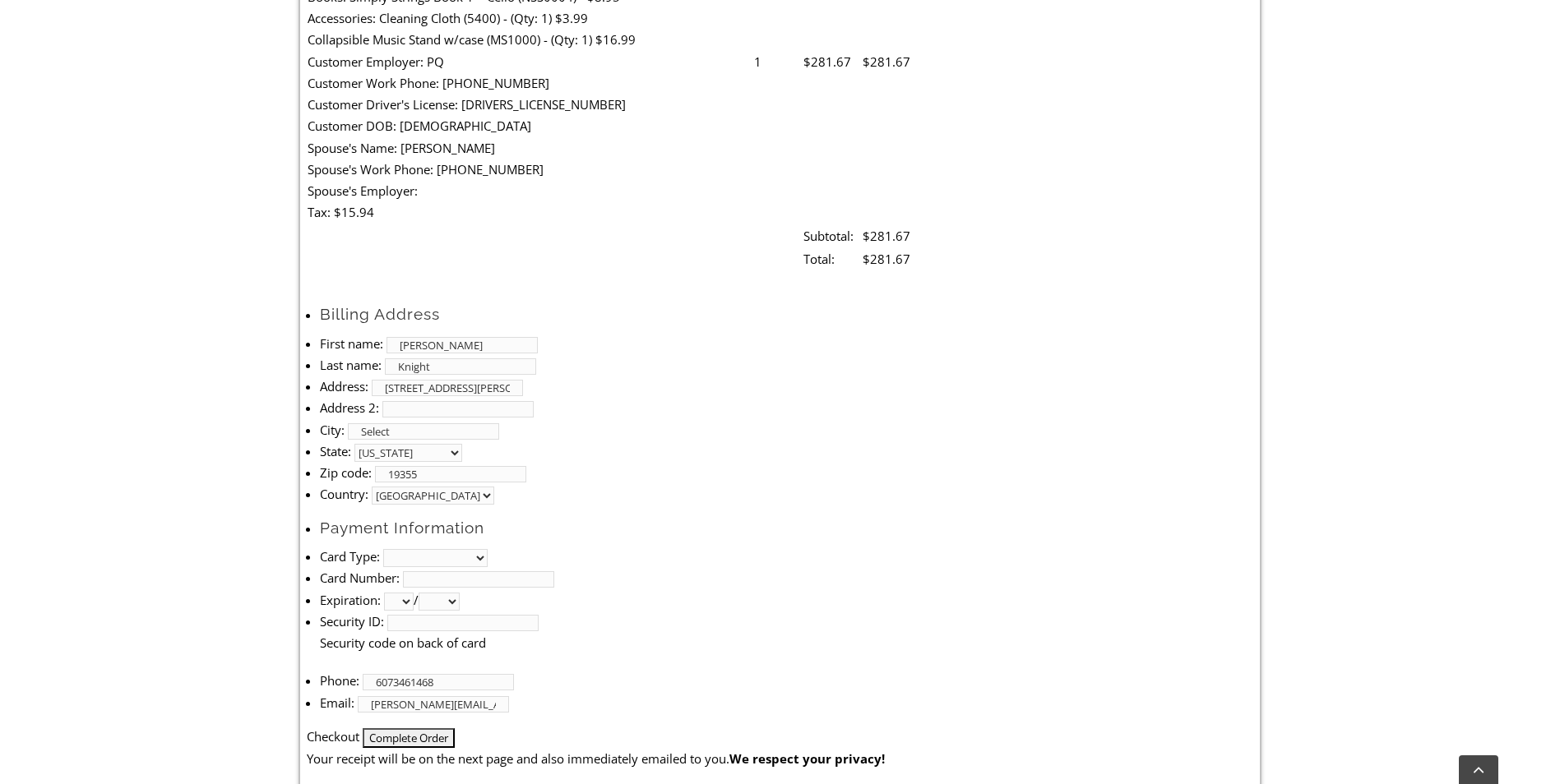
click at [278, 450] on div "Checkout Product Quantity Item Price Item Total Student Info: [PERSON_NAME][GEO…" at bounding box center [780, 308] width 1560 height 1041
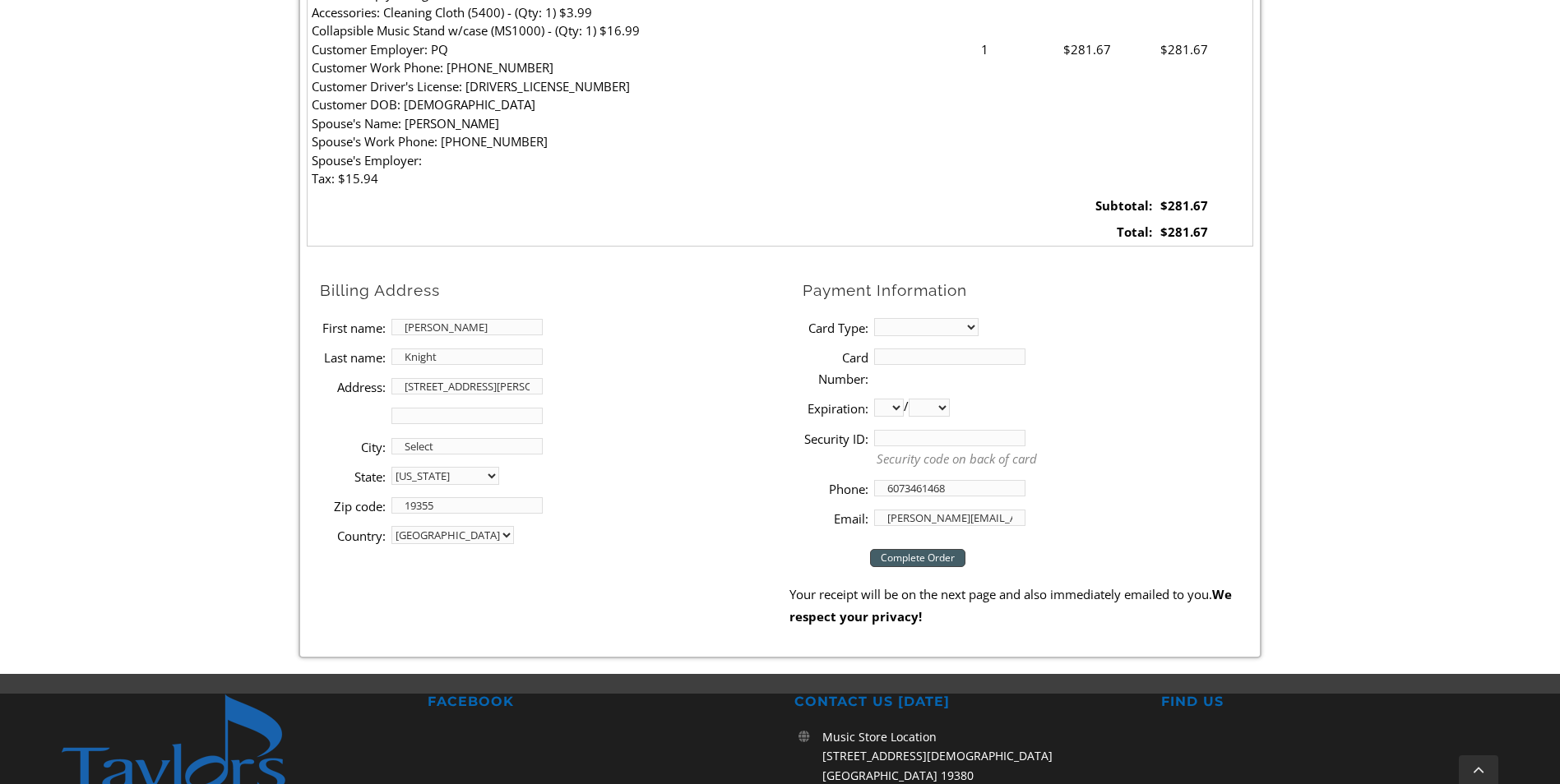
click at [459, 448] on input "Select" at bounding box center [466, 446] width 151 height 16
drag, startPoint x: 459, startPoint y: 448, endPoint x: 330, endPoint y: 459, distance: 129.5
click at [330, 459] on li "City: Select" at bounding box center [555, 446] width 470 height 30
type input "Downingtown"
click at [339, 583] on form "Billing Address First name: [PERSON_NAME] Last name: [PERSON_NAME] Address: [ST…" at bounding box center [780, 453] width 947 height 350
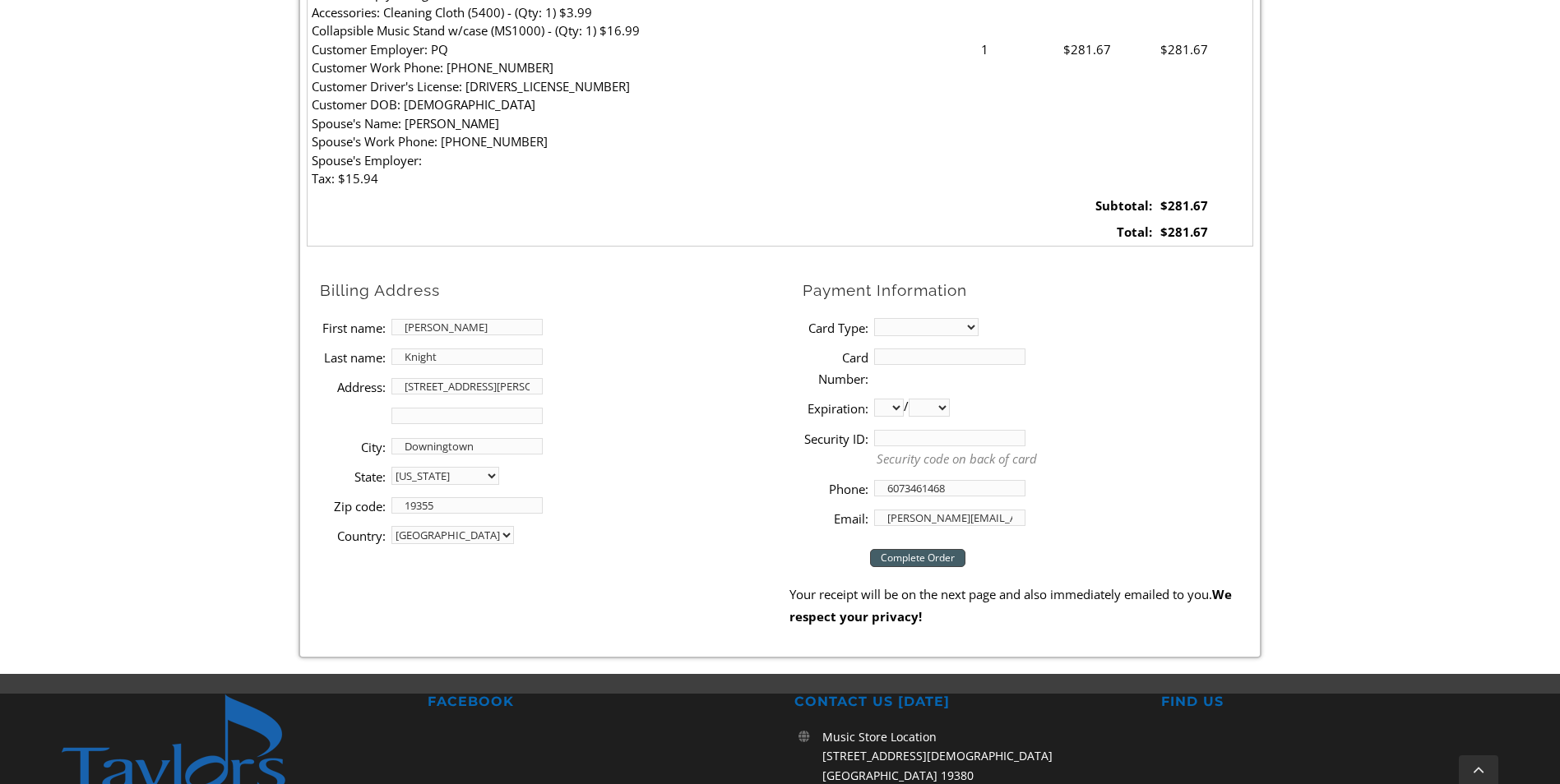
click at [973, 327] on select "MasterCard Visa American Express Discover" at bounding box center [927, 327] width 105 height 18
select select "amex"
click at [875, 318] on select "MasterCard Visa American Express Discover" at bounding box center [927, 327] width 105 height 18
click at [942, 365] on li "Card Number:" at bounding box center [1028, 368] width 451 height 52
click at [942, 360] on input "Card Number:" at bounding box center [950, 356] width 151 height 16
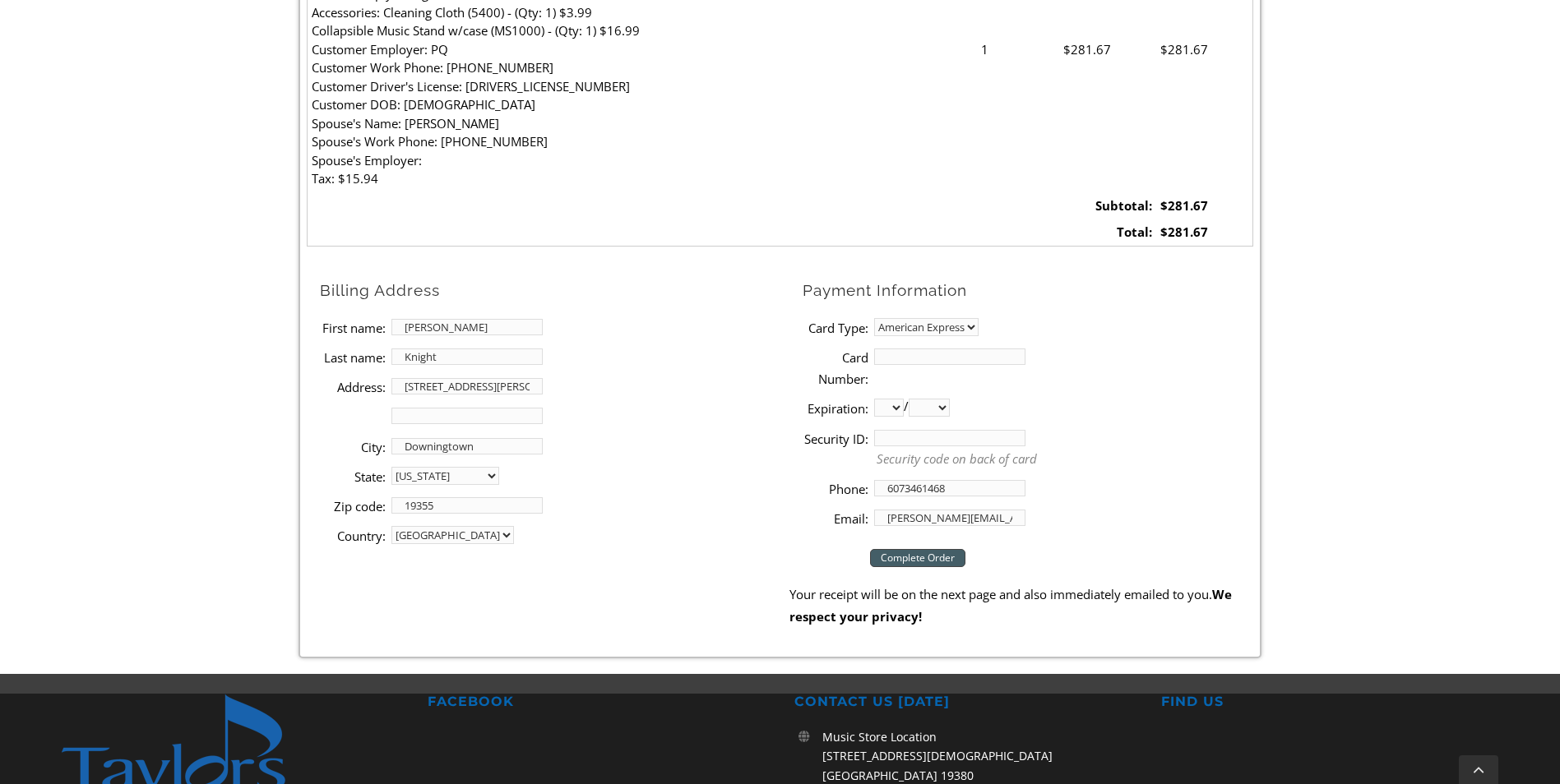
type input "[CREDIT_CARD_NUMBER]"
select select "11"
select select "2029"
click at [885, 444] on input "Security ID:" at bounding box center [950, 438] width 151 height 16
type input "9393"
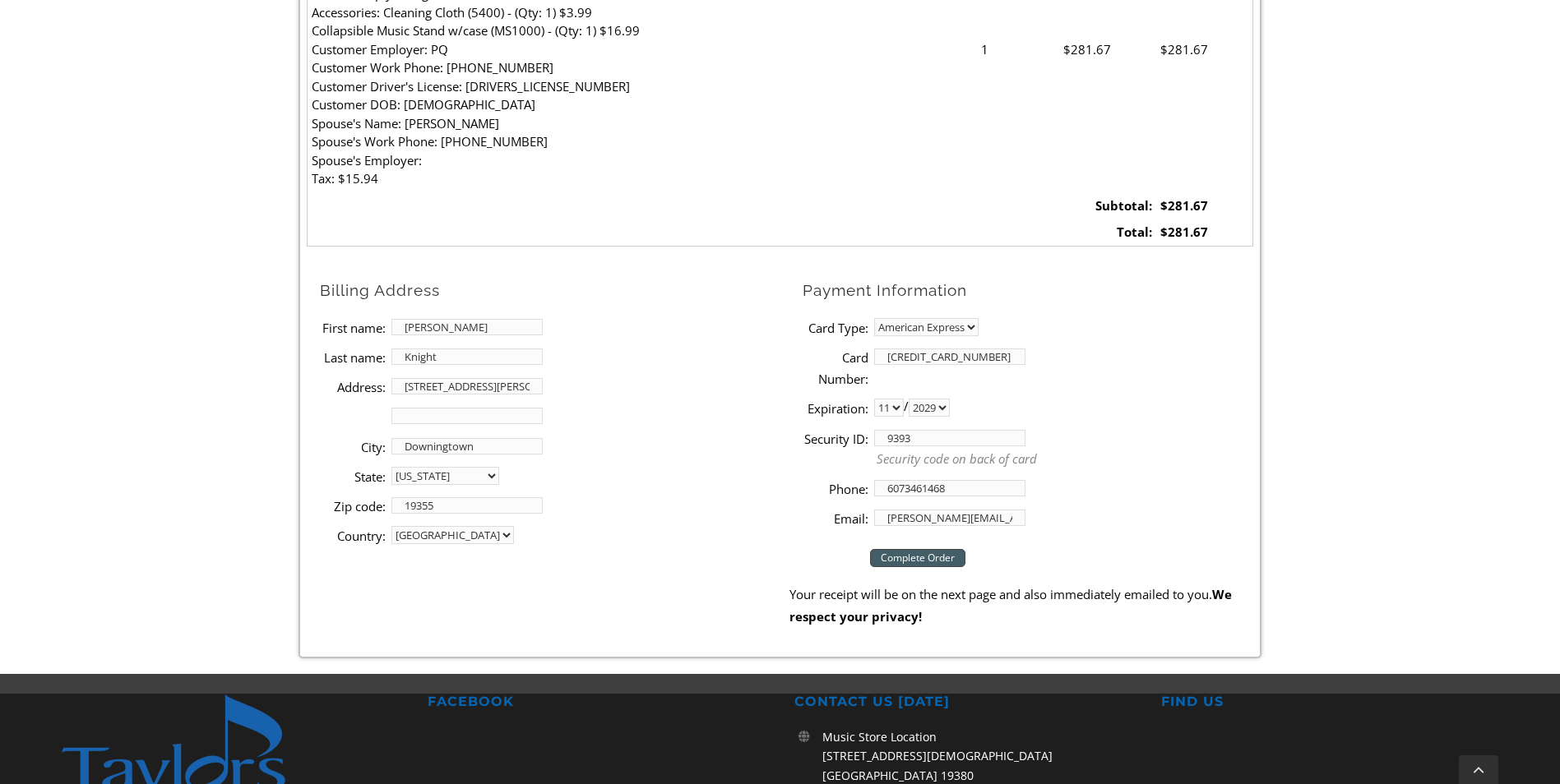
click at [1018, 514] on input "[PERSON_NAME][EMAIL_ADDRESS][DOMAIN_NAME]" at bounding box center [950, 518] width 151 height 16
click at [760, 572] on form "Billing Address First name: [PERSON_NAME] Last name: [PERSON_NAME] Address: [ST…" at bounding box center [780, 453] width 947 height 350
click at [733, 487] on li "State: [US_STATE] [US_STATE] [US_STATE] [US_STATE] [US_STATE] [US_STATE] [US_ST…" at bounding box center [555, 476] width 470 height 30
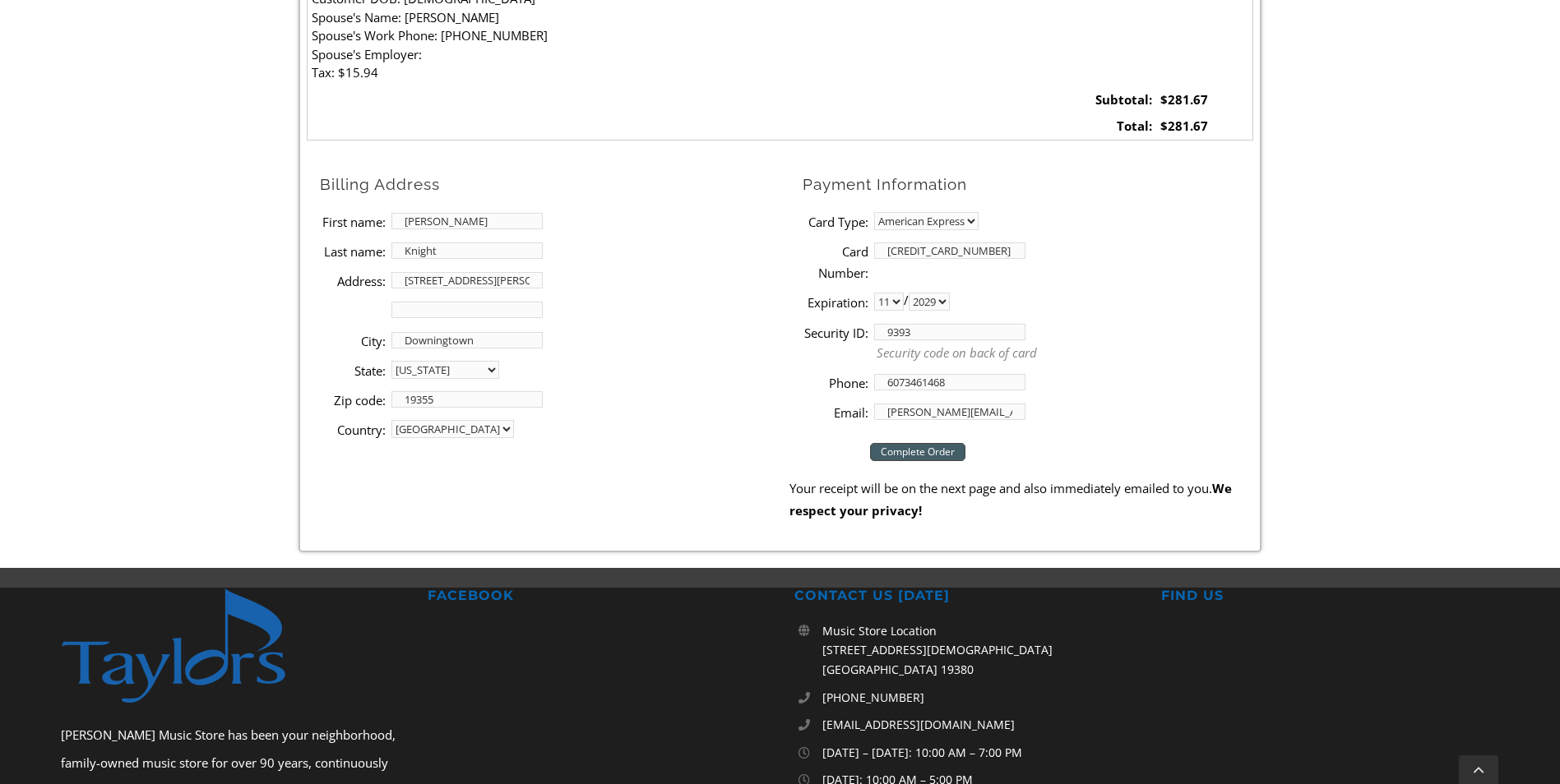
scroll to position [822, 0]
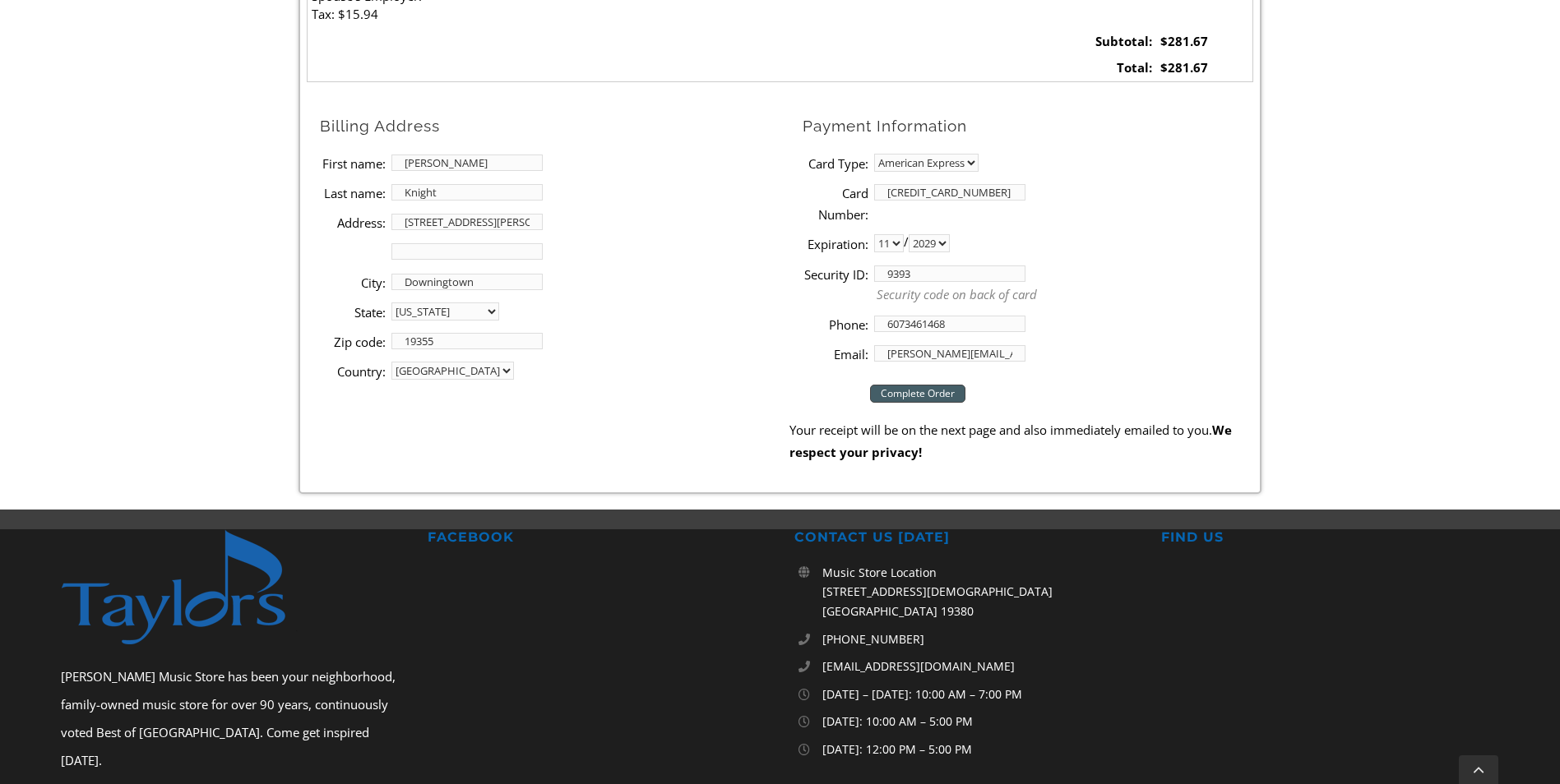
click at [931, 396] on input "Complete Order" at bounding box center [917, 394] width 95 height 18
